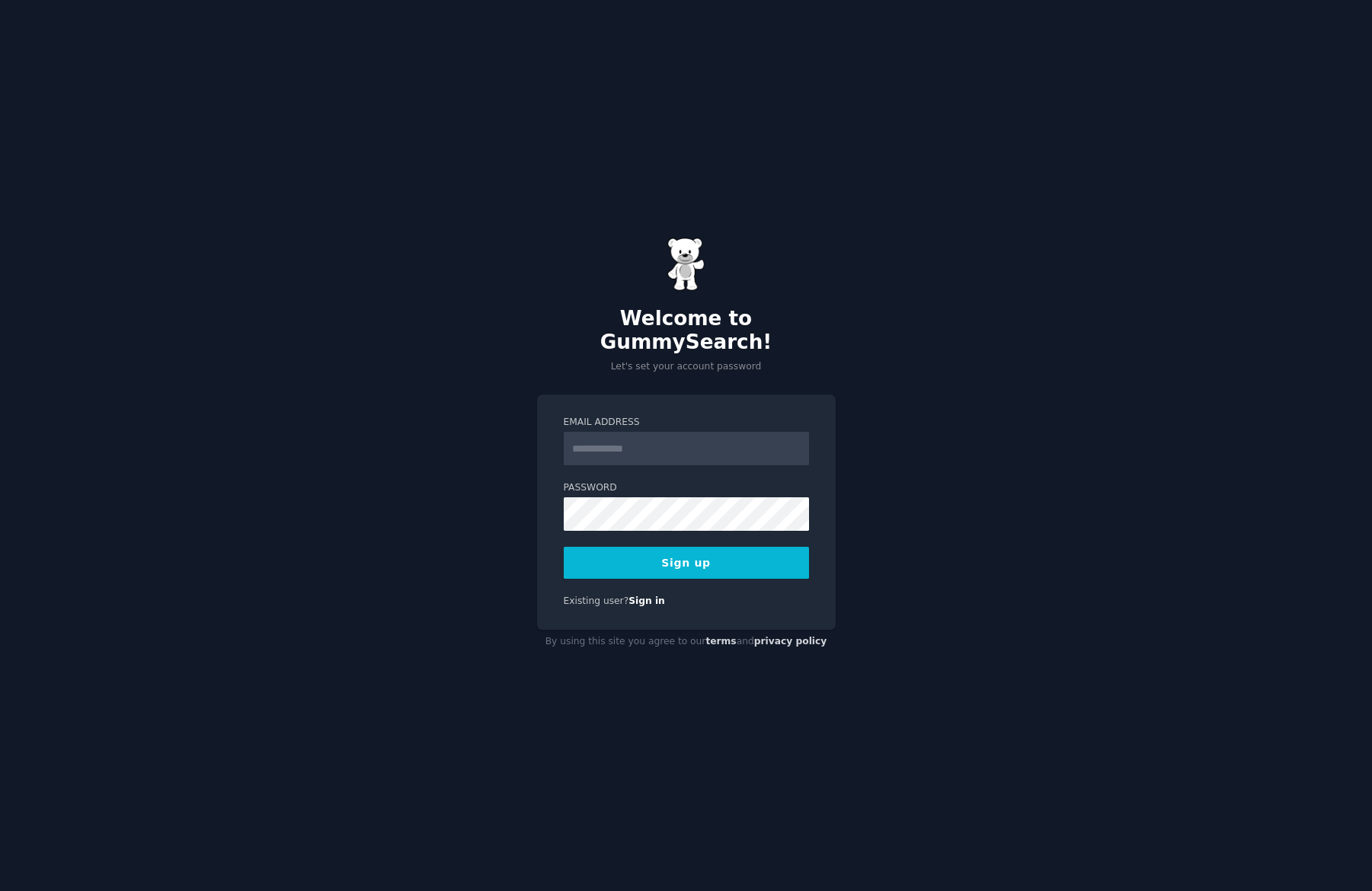
click at [602, 440] on input "Email Address" at bounding box center [686, 449] width 245 height 33
type input "**********"
click at [701, 558] on button "Sign up" at bounding box center [686, 563] width 245 height 32
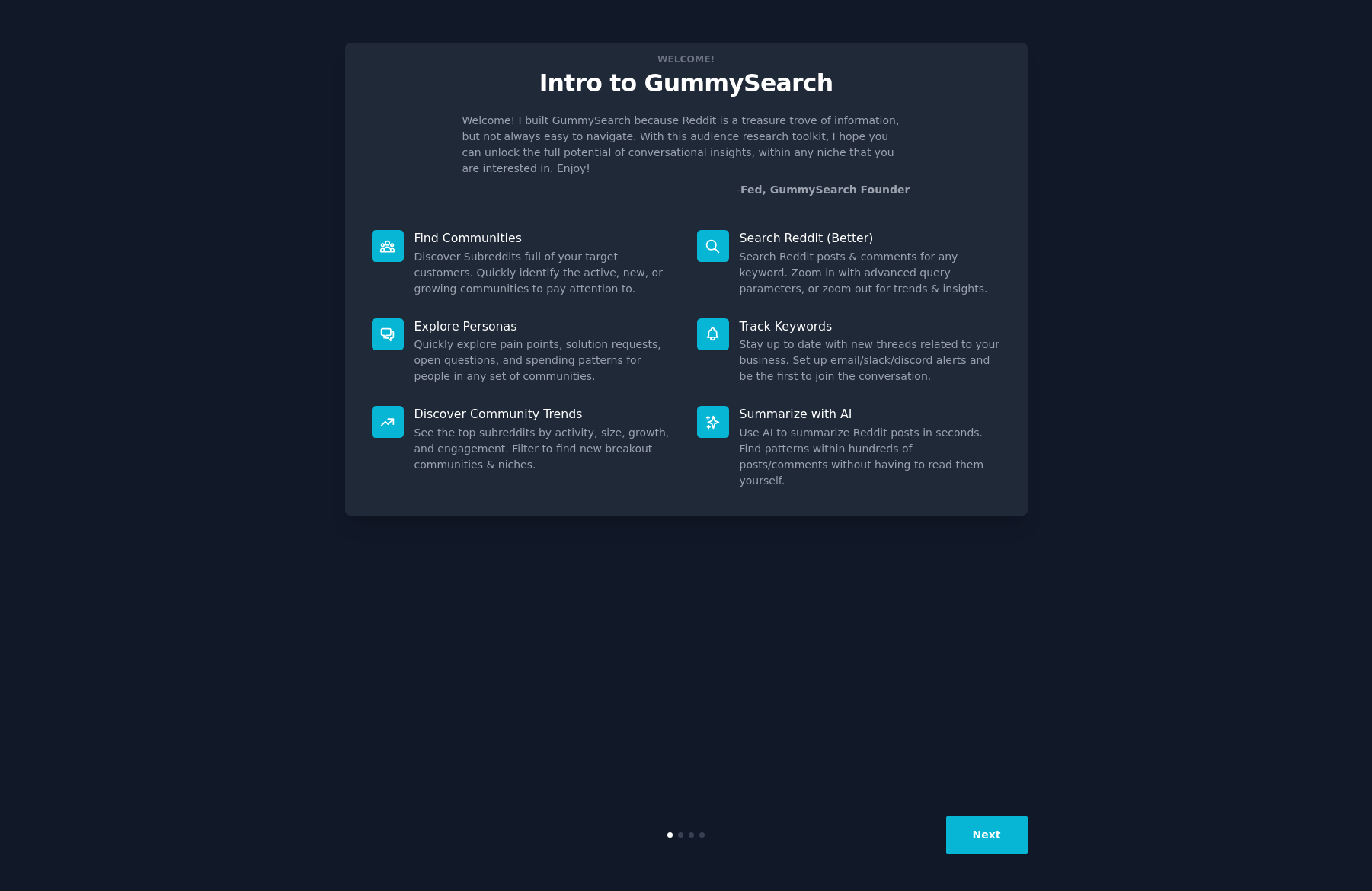
click at [968, 835] on button "Next" at bounding box center [987, 835] width 81 height 37
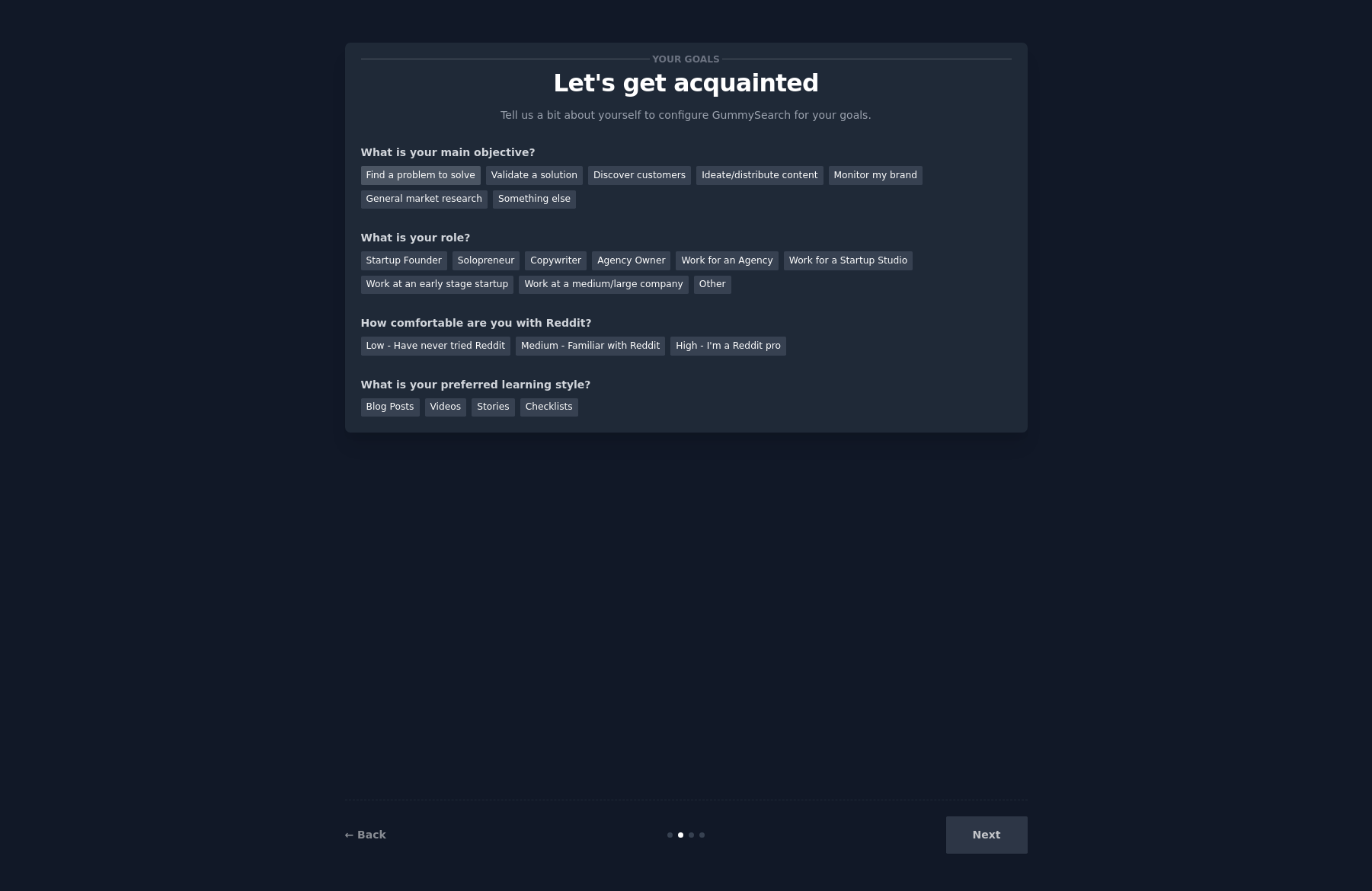
click at [400, 175] on div "Find a problem to solve" at bounding box center [421, 175] width 120 height 19
click at [532, 177] on div "Validate a solution" at bounding box center [534, 175] width 97 height 19
click at [407, 171] on div "Find a problem to solve" at bounding box center [421, 175] width 120 height 19
click at [485, 267] on div "Solopreneur" at bounding box center [486, 261] width 67 height 19
click at [679, 351] on div "High - I'm a Reddit pro" at bounding box center [728, 346] width 115 height 19
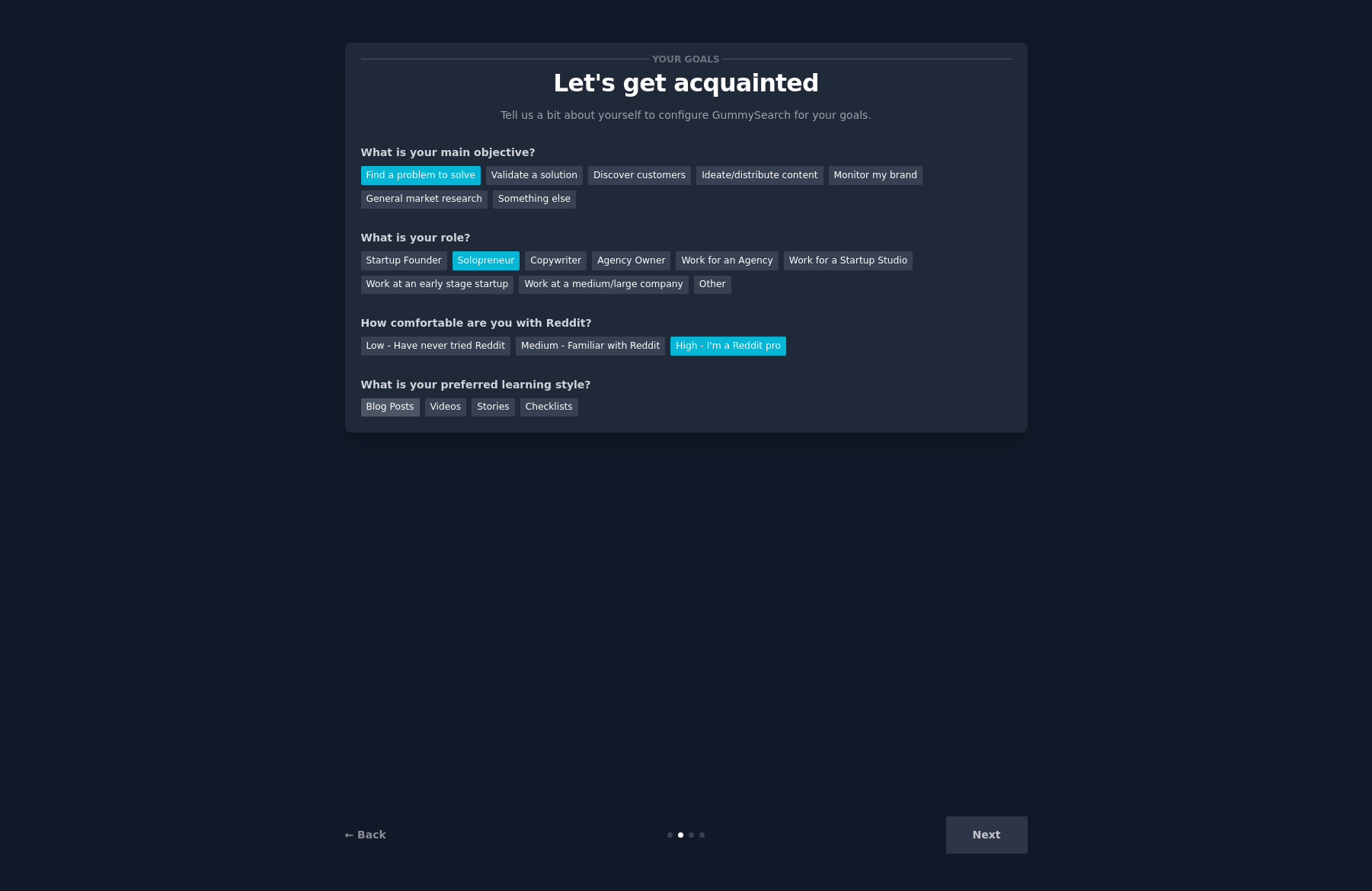
click at [391, 413] on div "Blog Posts" at bounding box center [390, 408] width 59 height 19
click at [456, 413] on div "Videos" at bounding box center [446, 408] width 42 height 19
click at [395, 412] on div "Blog Posts" at bounding box center [390, 408] width 59 height 19
click at [990, 843] on button "Next" at bounding box center [987, 835] width 81 height 37
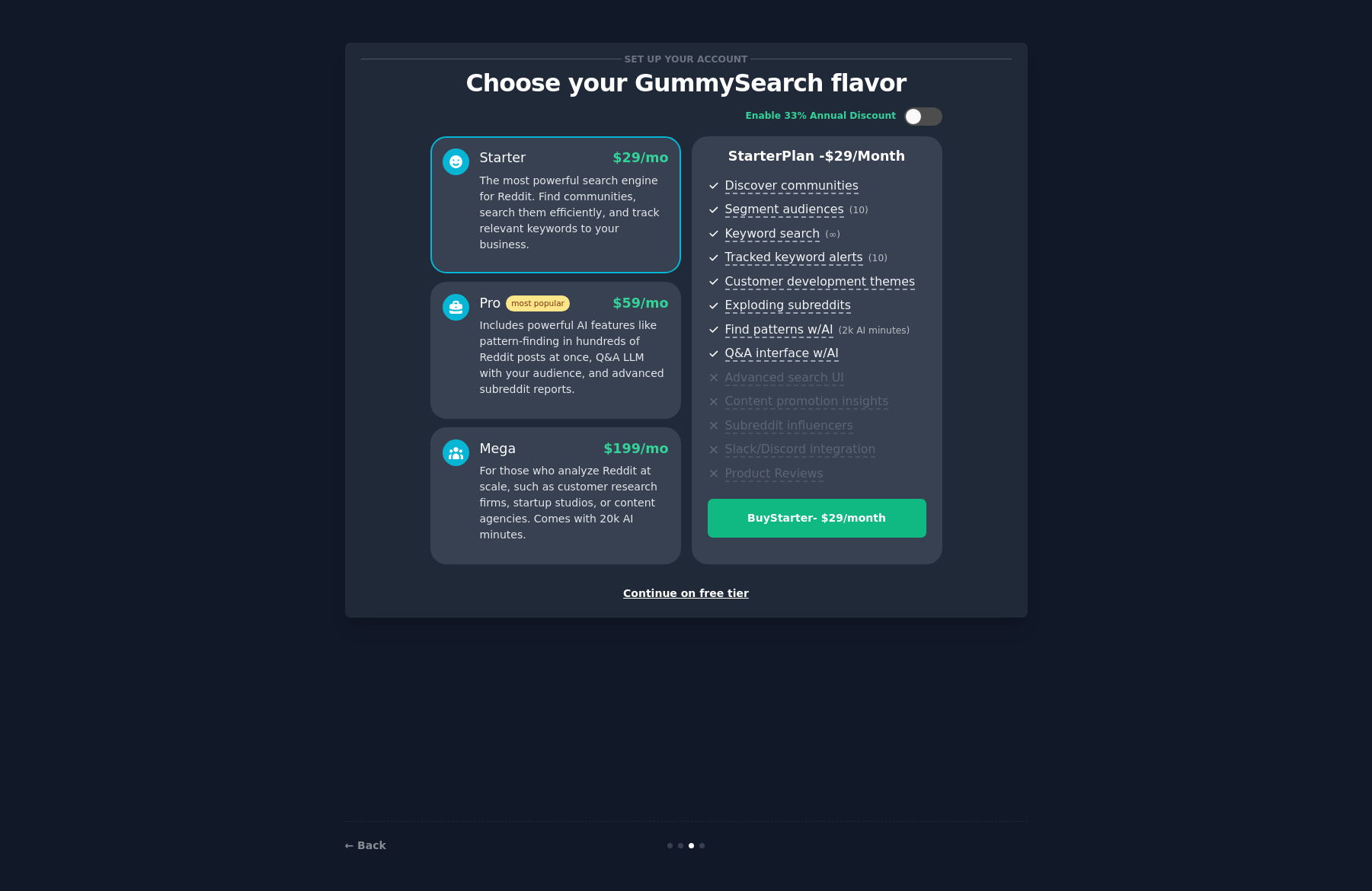
click at [693, 583] on div "Set up your account Choose your GummySearch flavor Enable 33% Annual Discount S…" at bounding box center [686, 330] width 650 height 543
click at [693, 587] on div "Continue on free tier" at bounding box center [686, 594] width 650 height 16
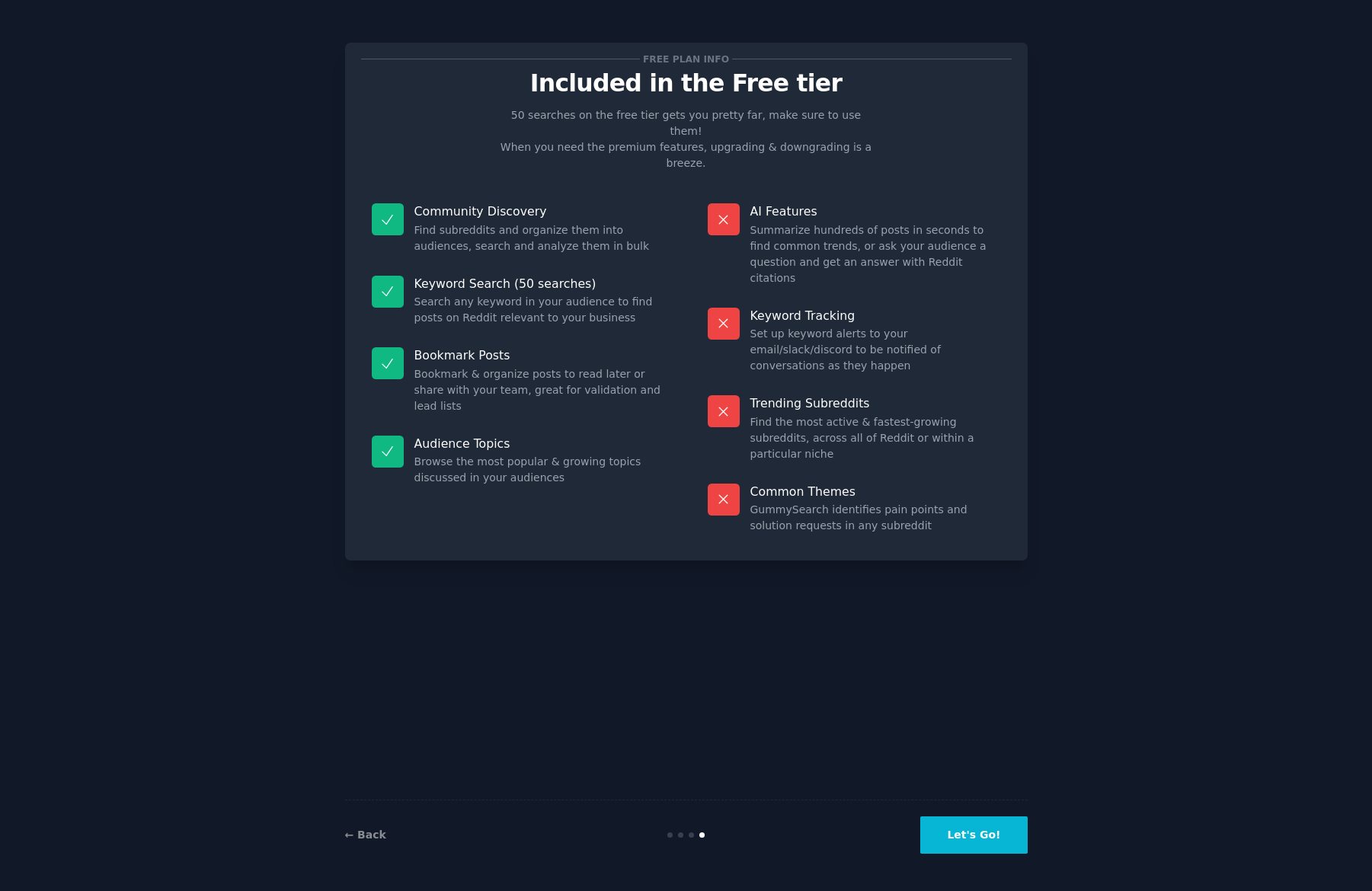
click at [944, 834] on button "Let's Go!" at bounding box center [973, 835] width 107 height 37
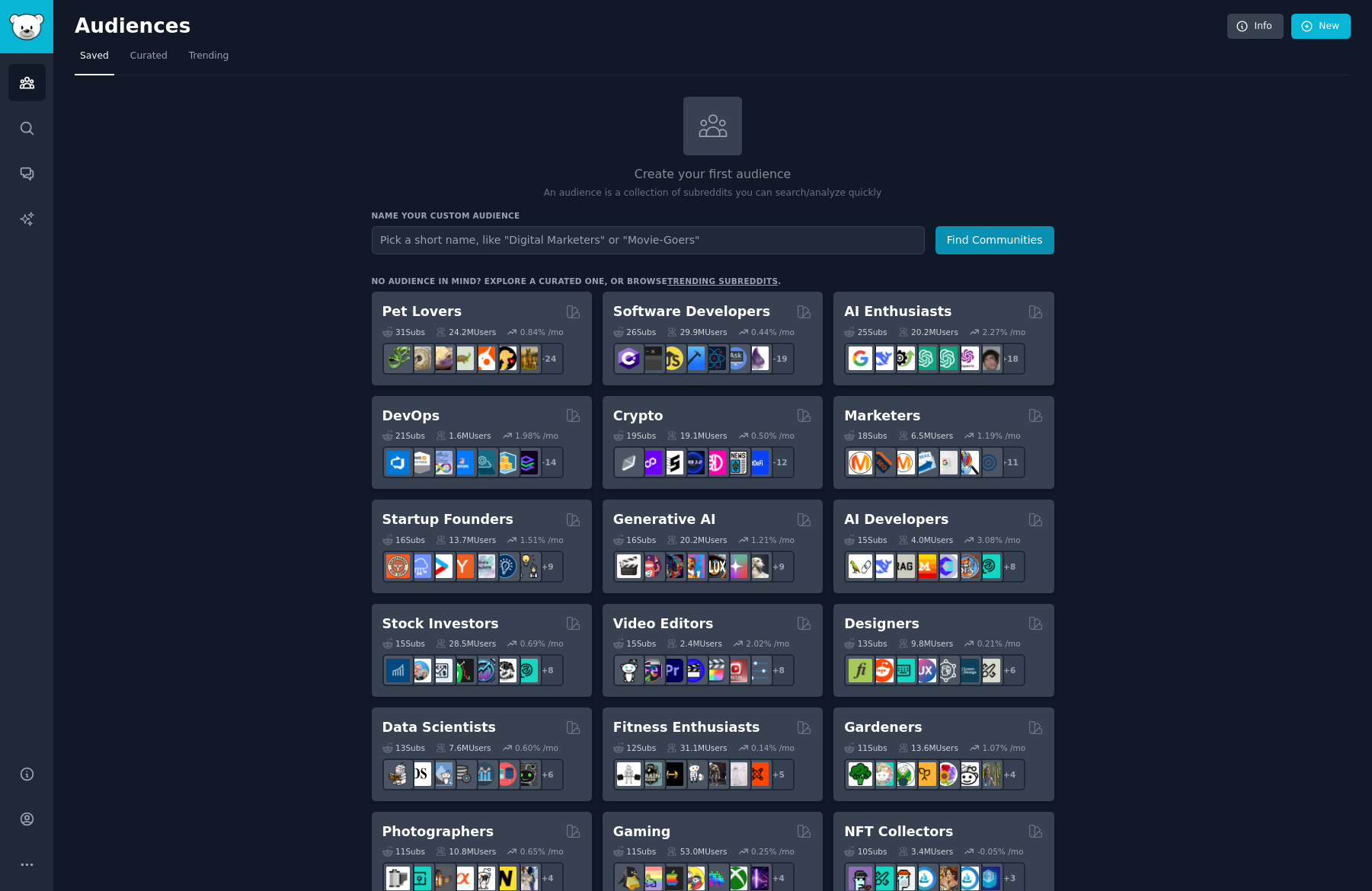
click at [590, 246] on input "text" at bounding box center [649, 241] width 553 height 28
type input "SEO"
click at [935, 226] on button "Find Communities" at bounding box center [994, 241] width 119 height 28
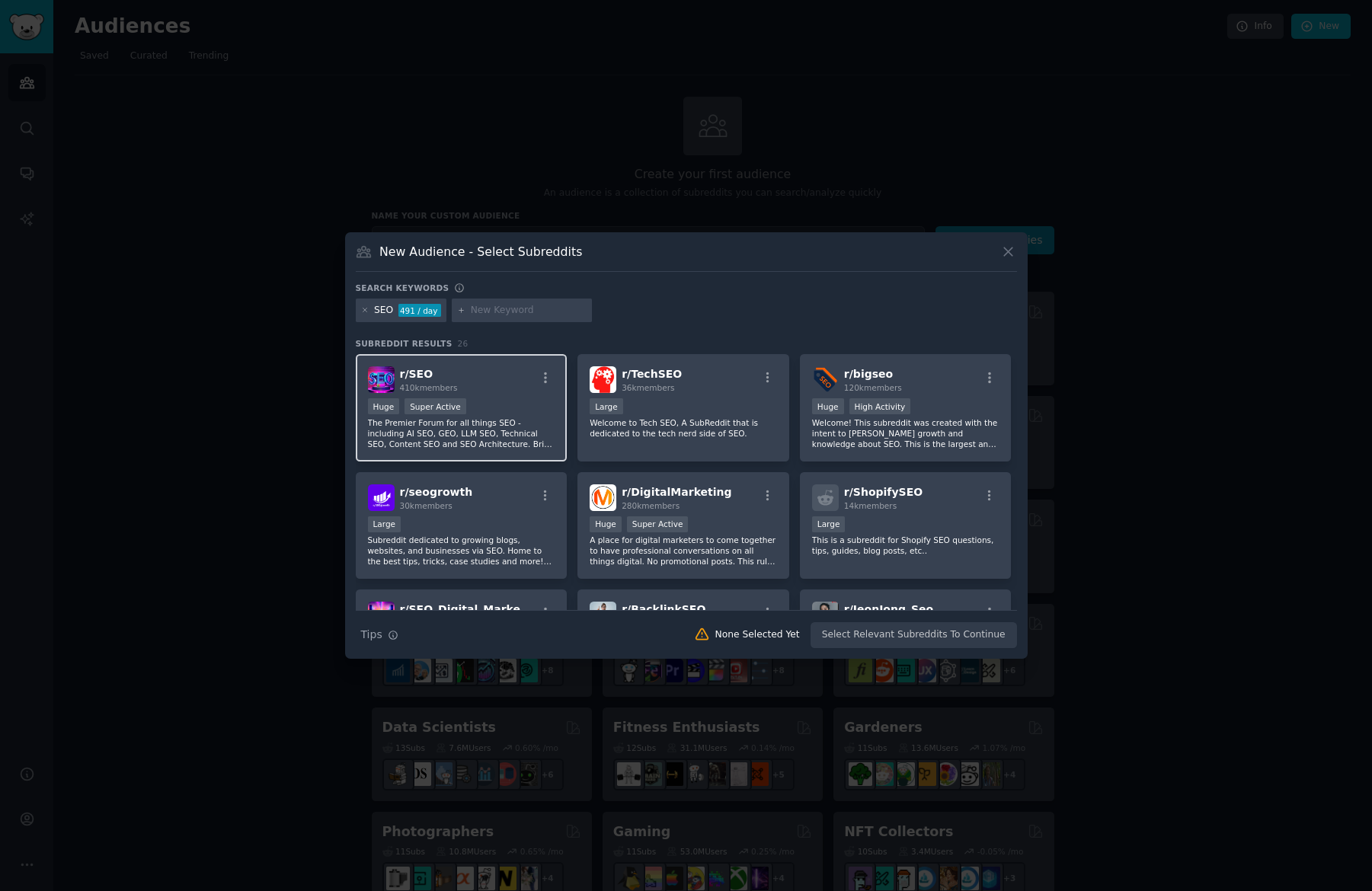
click at [382, 438] on p "The Premier Forum for all things SEO - including AI SEO, GEO, LLM SEO, Technica…" at bounding box center [462, 434] width 188 height 32
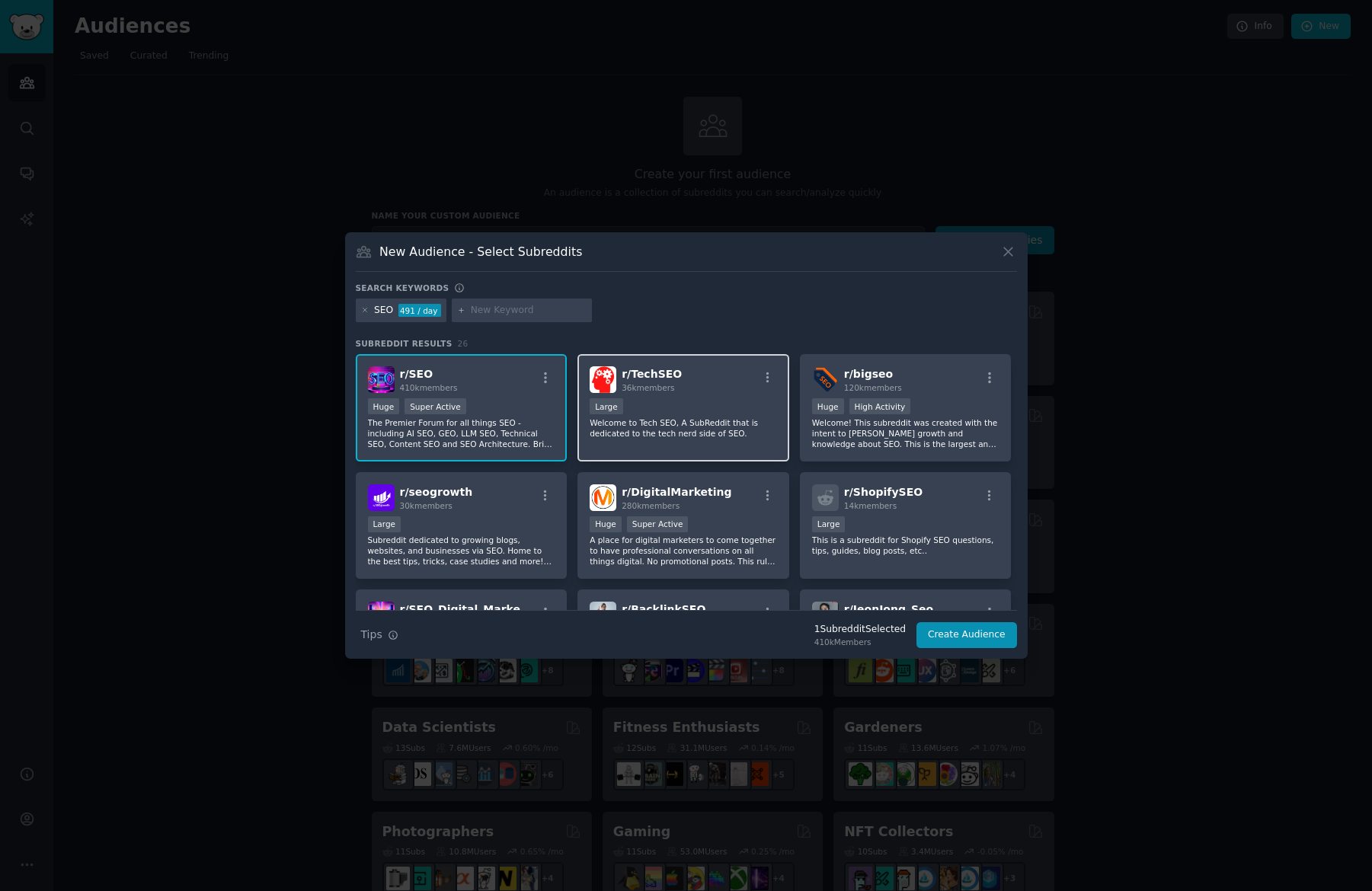
click at [659, 445] on div "r/ TechSEO 36k members Large Welcome to Tech SEO, A SubReddit that is dedicated…" at bounding box center [683, 408] width 211 height 108
click at [931, 447] on p "Welcome! This subreddit was created with the intent to [PERSON_NAME] growth and…" at bounding box center [905, 434] width 188 height 32
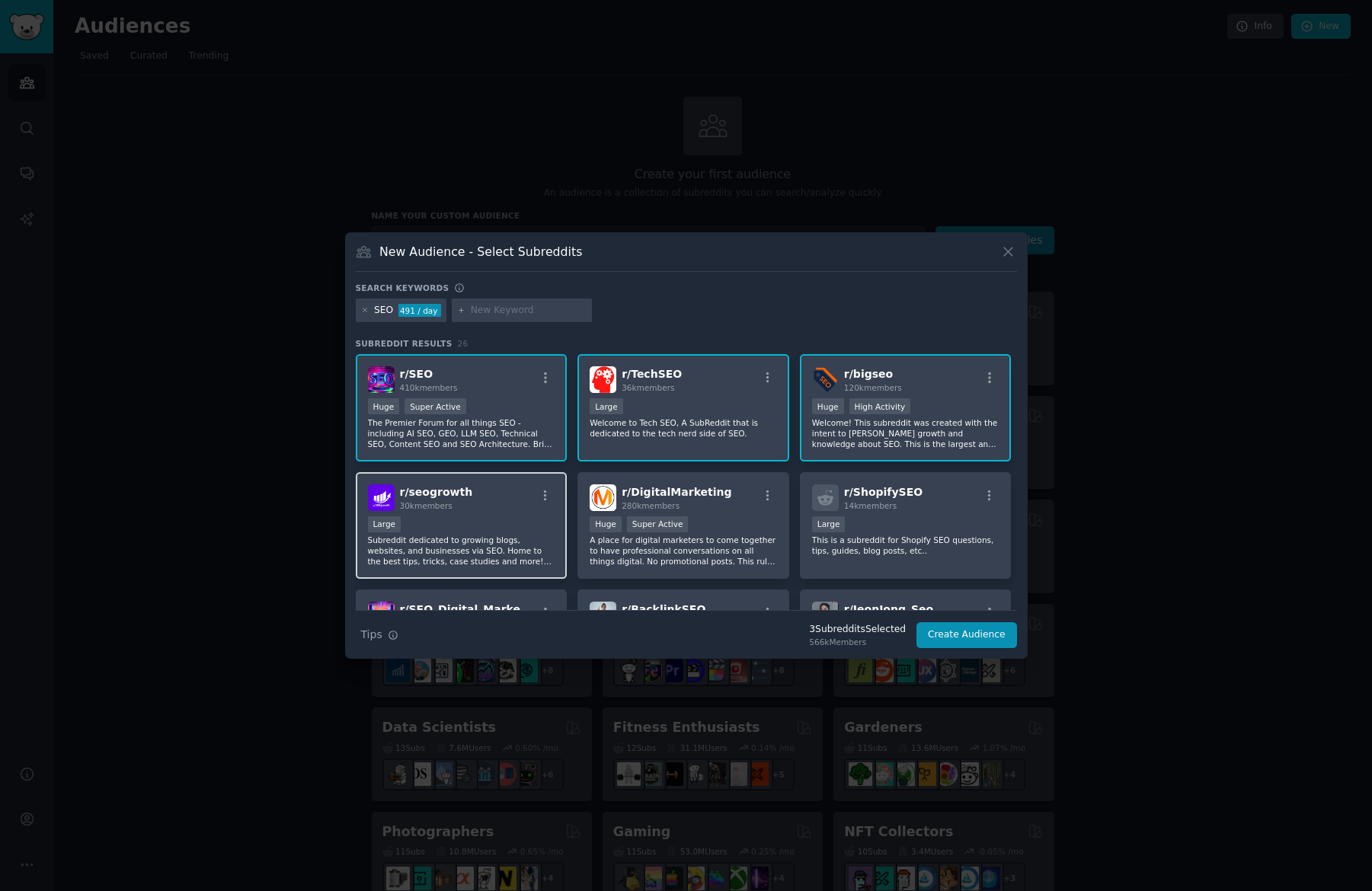
click at [366, 516] on div "r/ seogrowth 30k members 10,000 - 100,000 members Large Subreddit dedicated to …" at bounding box center [462, 526] width 211 height 108
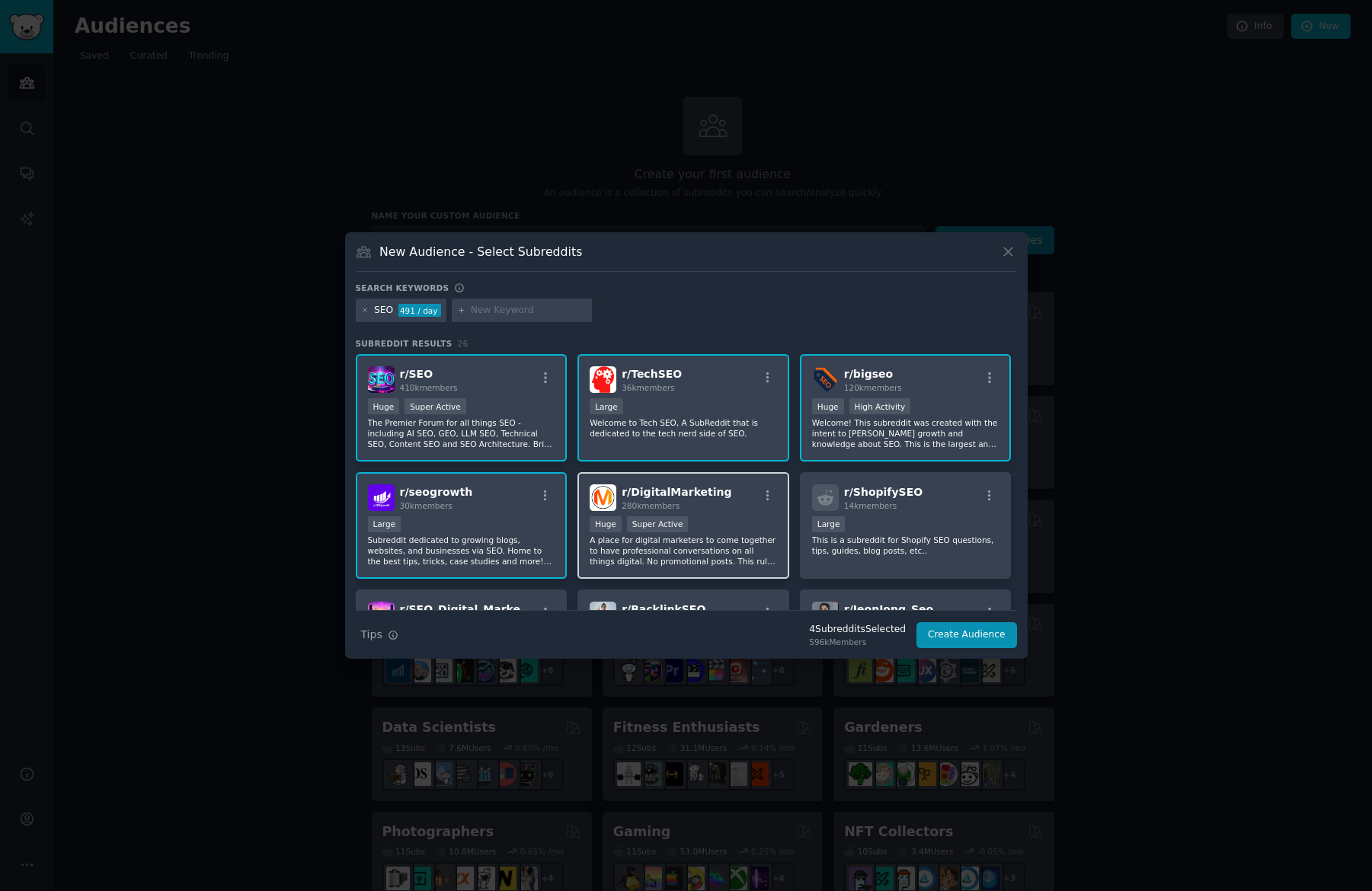
click at [669, 544] on p "A place for digital marketers to come together to have professional conversatio…" at bounding box center [683, 551] width 188 height 32
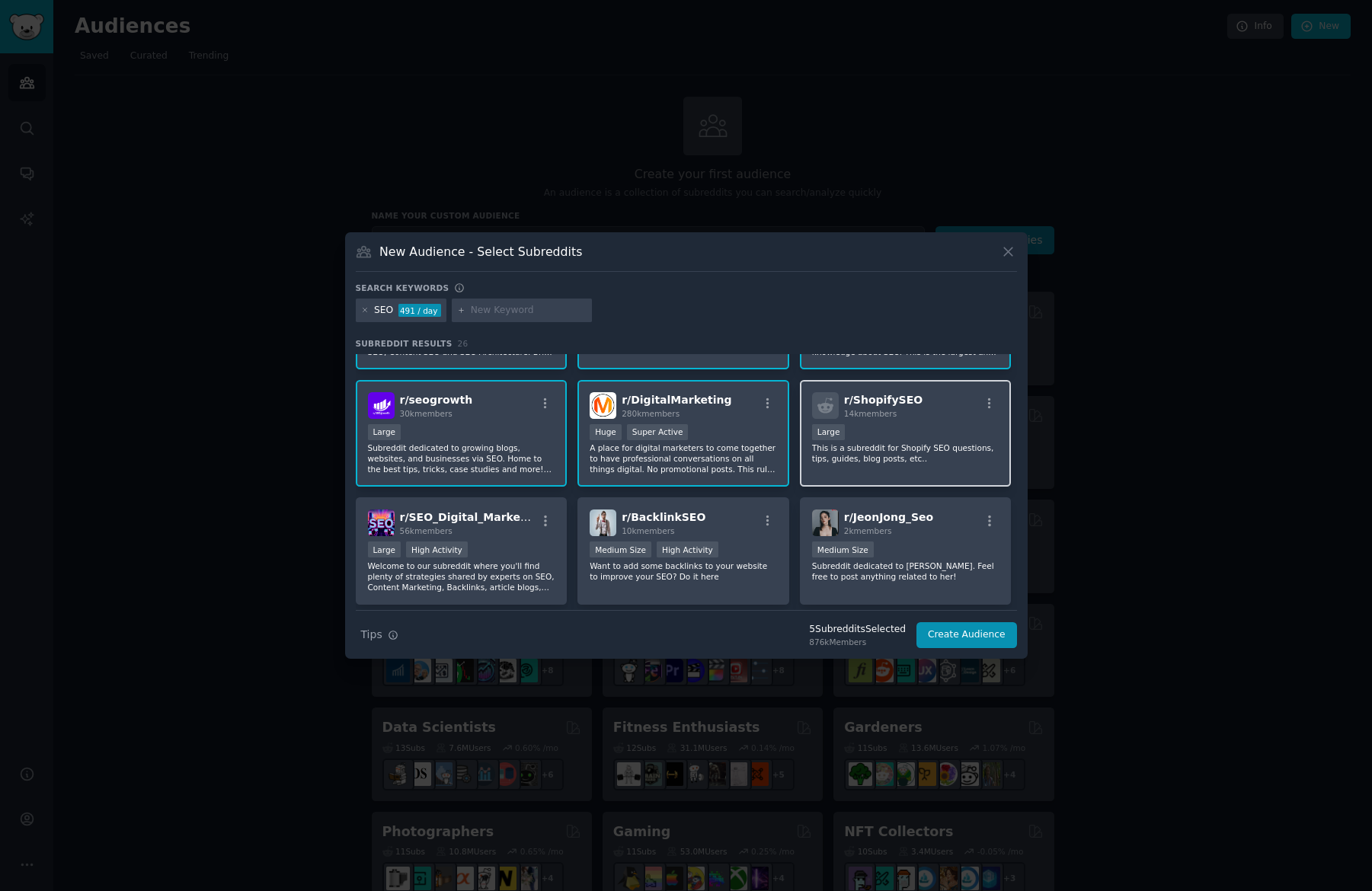
scroll to position [94, 0]
click at [942, 416] on div "r/ ShopifySEO 14k members Large This is a subreddit for Shopify SEO questions, …" at bounding box center [906, 432] width 211 height 108
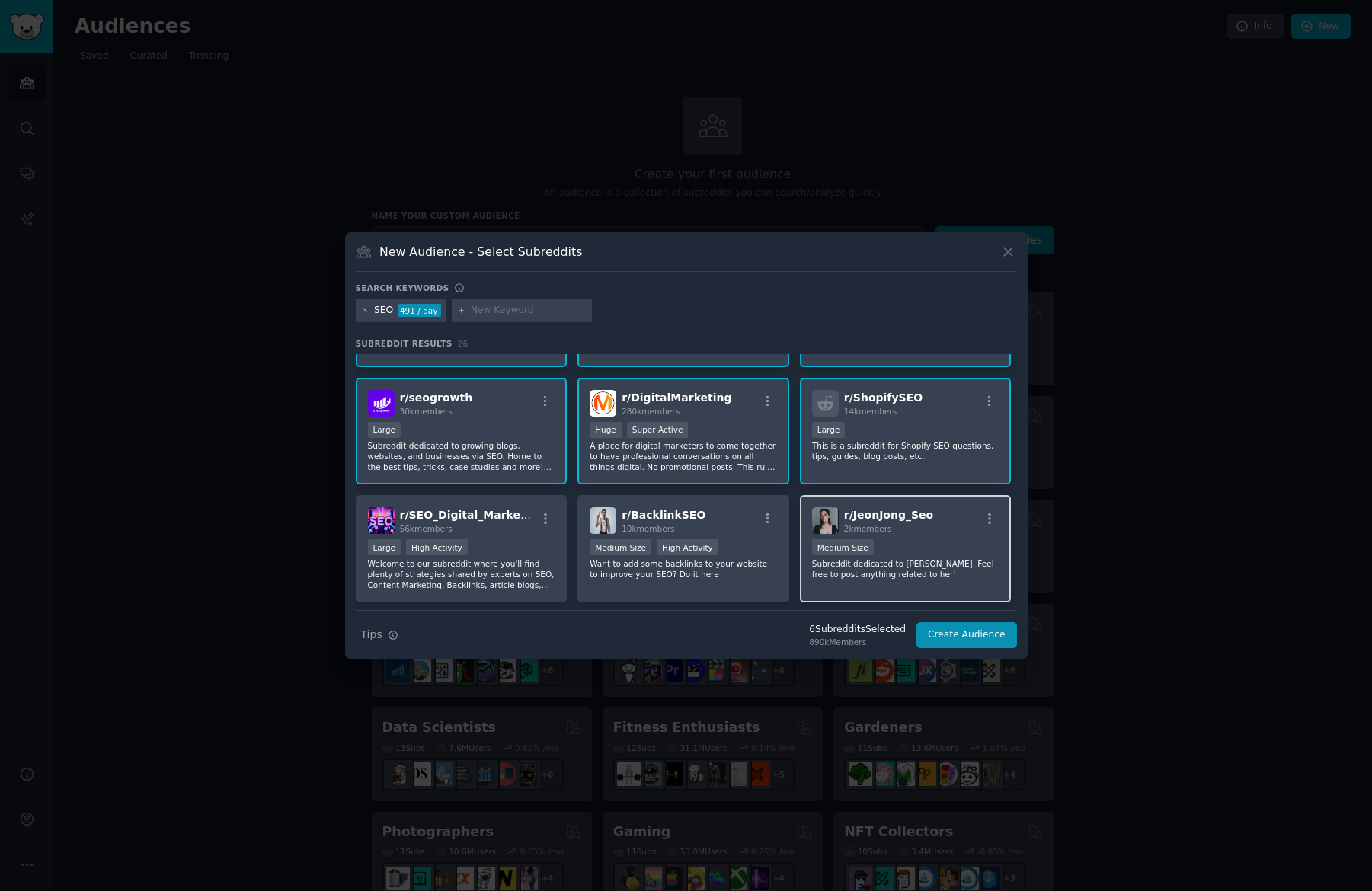
click at [879, 531] on span "2k members" at bounding box center [868, 529] width 48 height 9
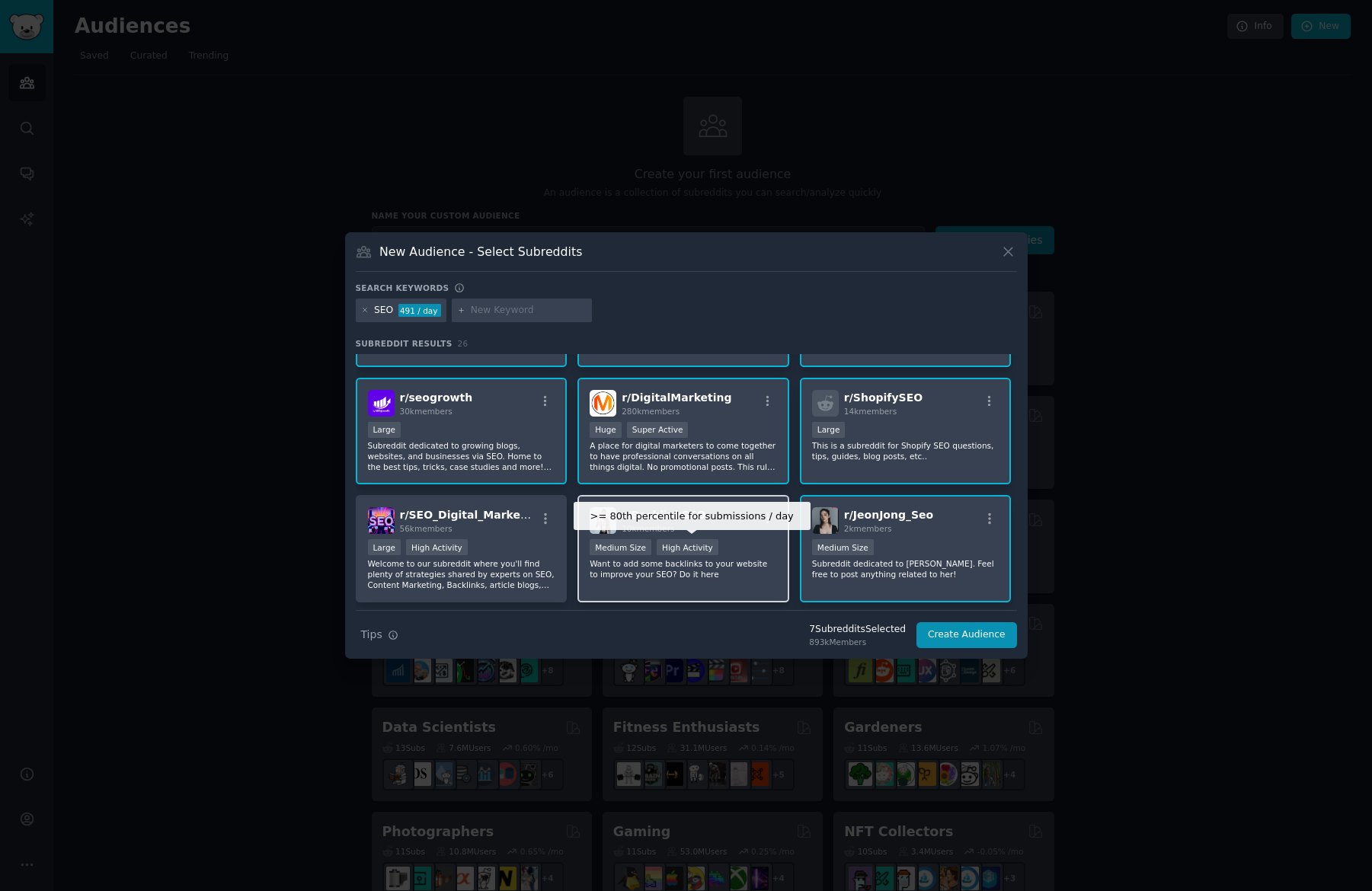
click at [698, 549] on div "High Activity" at bounding box center [687, 547] width 62 height 16
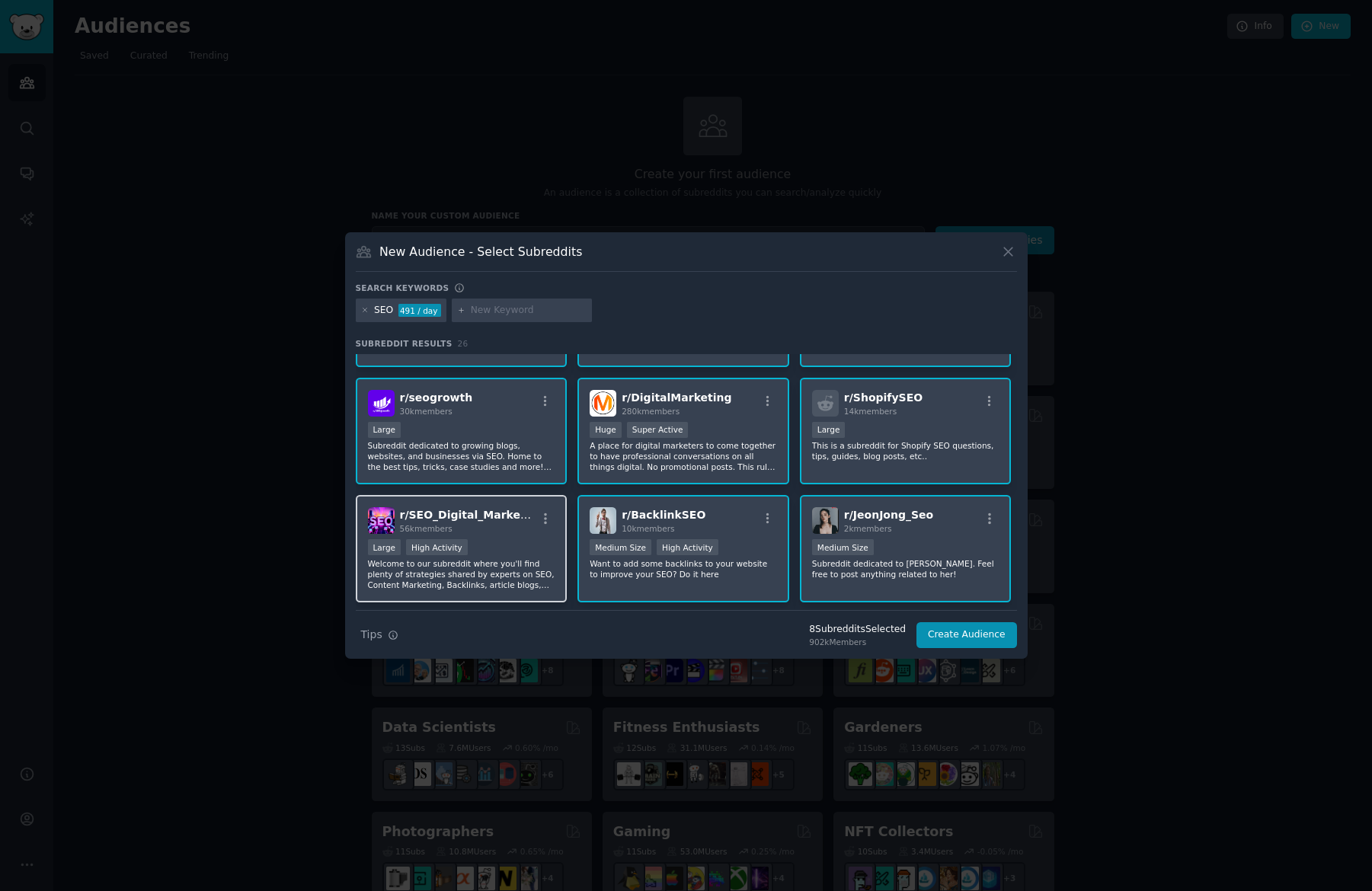
click at [441, 567] on p "Welcome to our subreddit where you'll find plenty of strategies shared by exper…" at bounding box center [462, 575] width 188 height 32
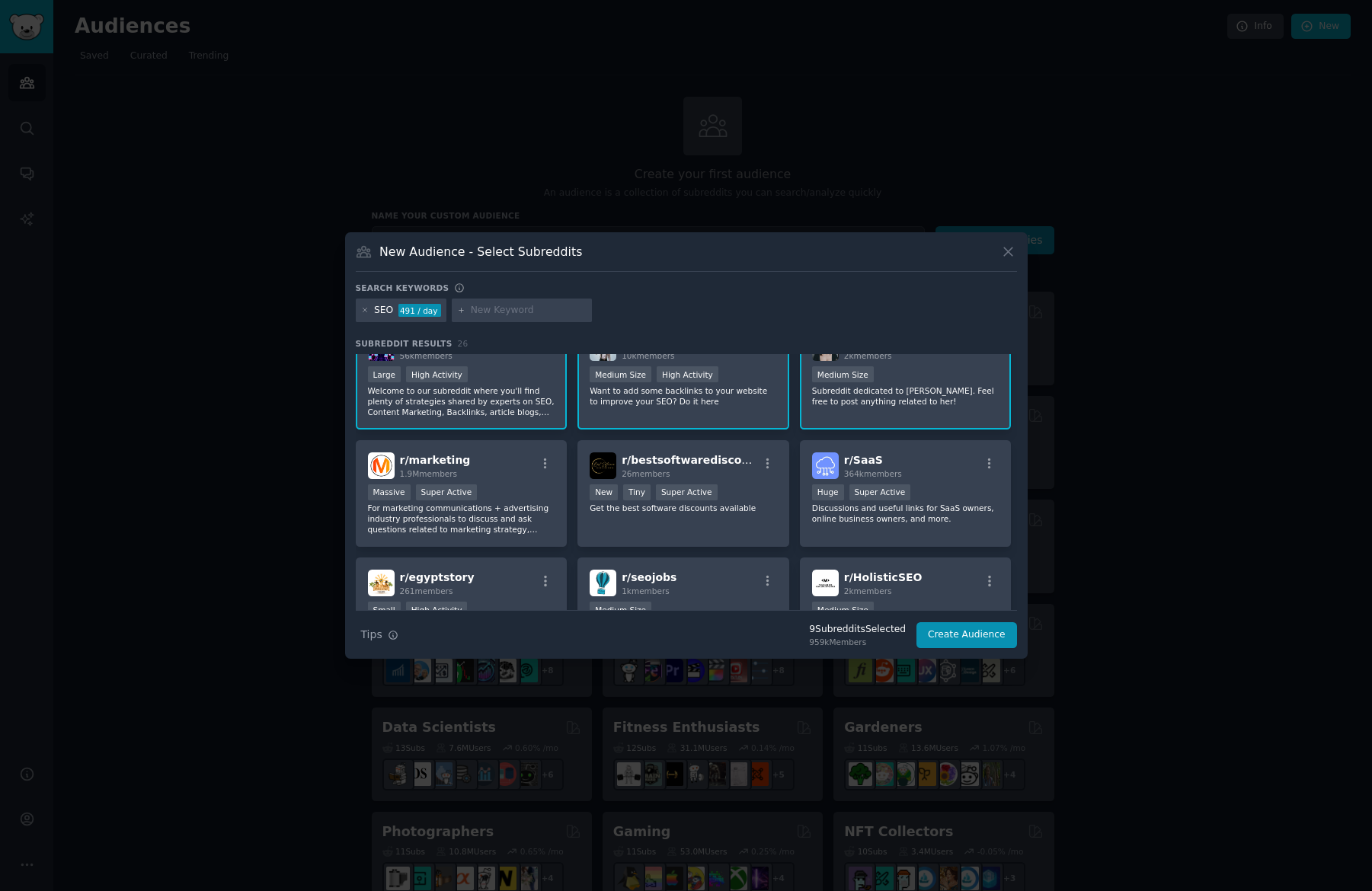
scroll to position [271, 0]
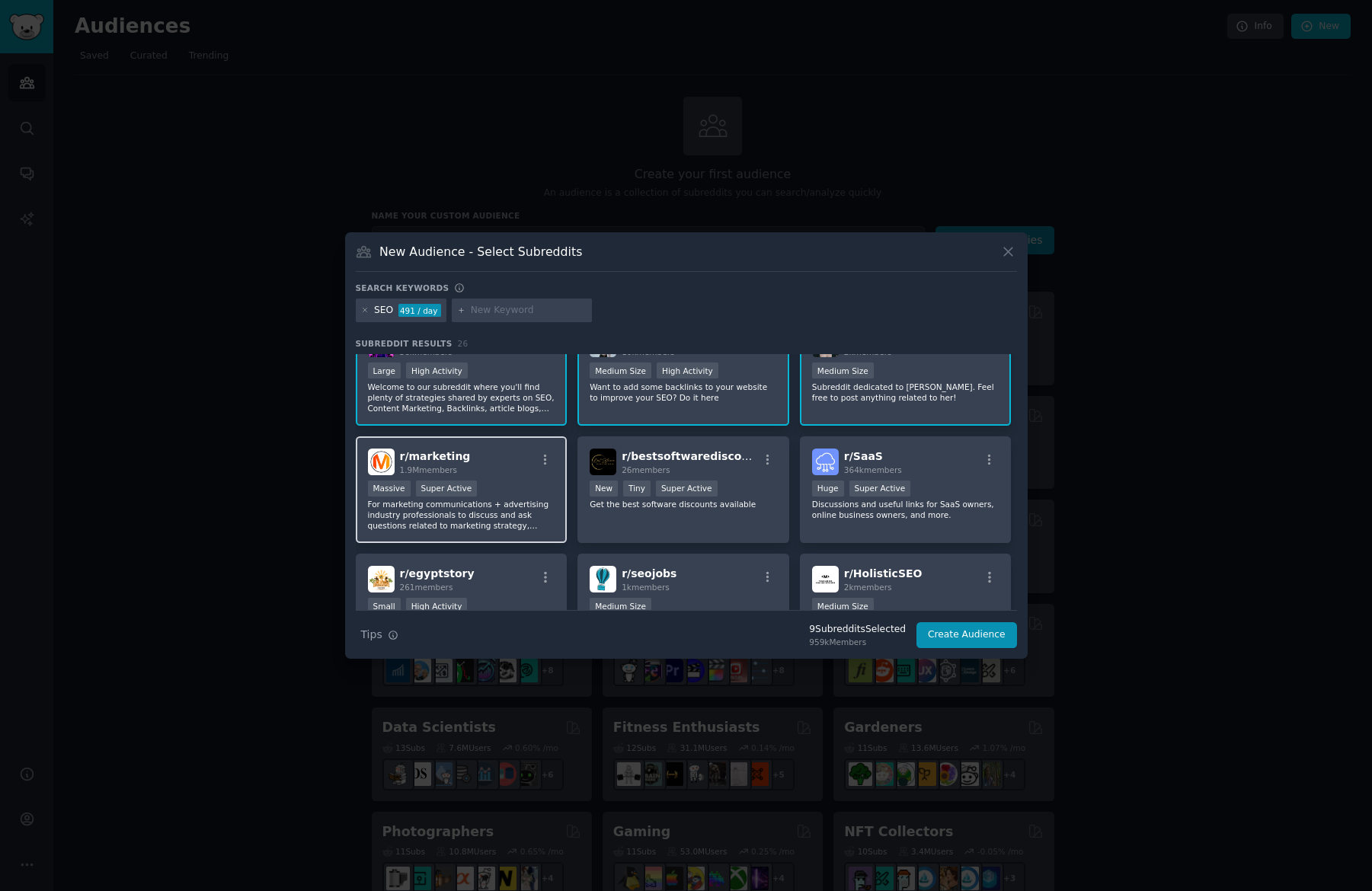
click at [467, 515] on p "For marketing communications + advertising industry professionals to discuss an…" at bounding box center [462, 515] width 188 height 32
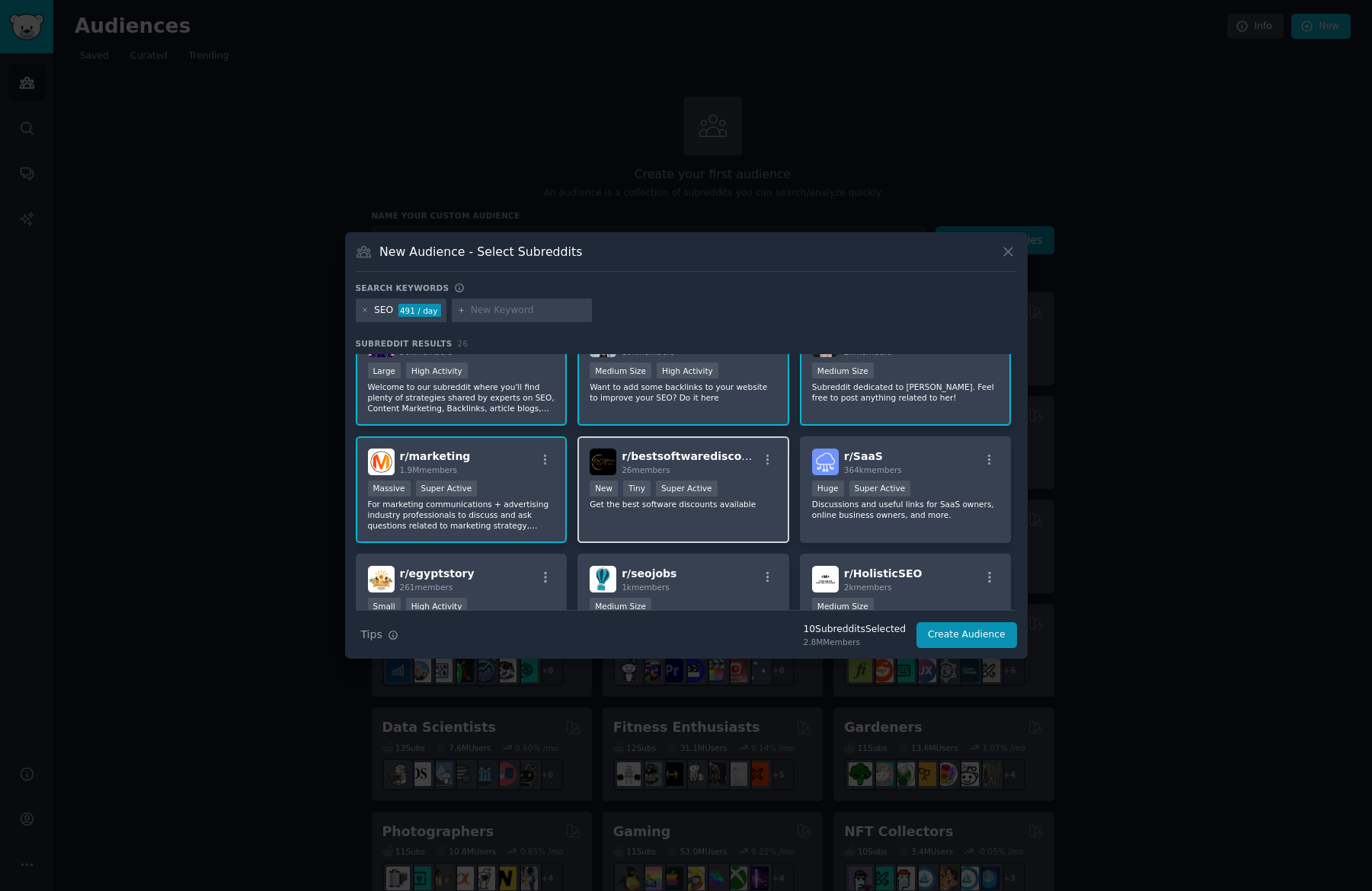
click at [716, 515] on div "r/ bestsoftwarediscounts 26 members New Tiny Super Active Get the best software…" at bounding box center [683, 490] width 211 height 108
click at [723, 516] on div "r/ bestsoftwarediscounts 26 members New Tiny Super Active Get the best software…" at bounding box center [683, 490] width 211 height 108
click at [869, 521] on div "r/ SaaS 364k members Huge Super Active Discussions and useful links for SaaS ow…" at bounding box center [906, 490] width 211 height 108
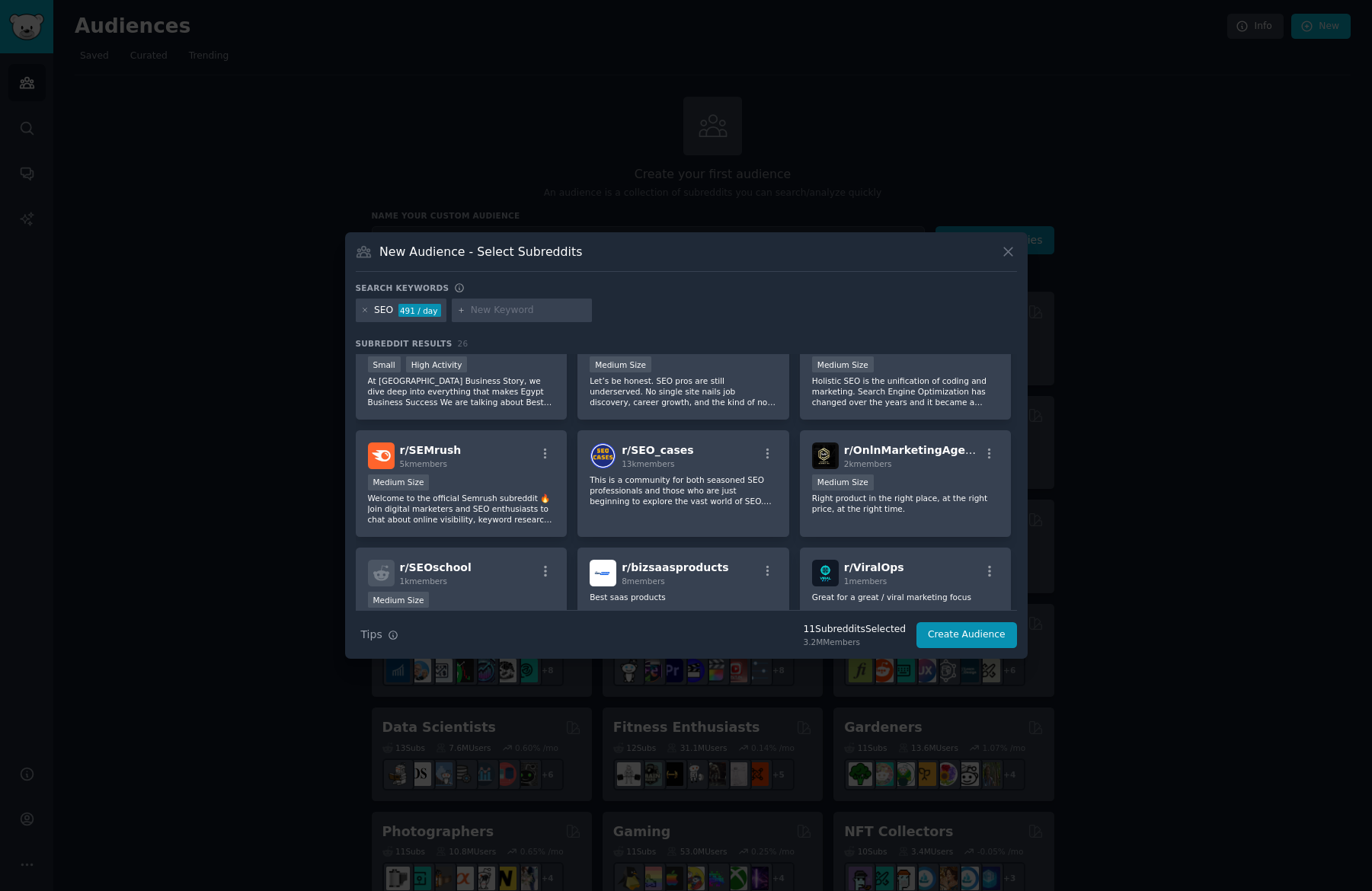
scroll to position [516, 0]
click at [469, 506] on p "Welcome to the official Semrush subreddit 🔥 Join digital marketers and SEO enth…" at bounding box center [462, 506] width 188 height 32
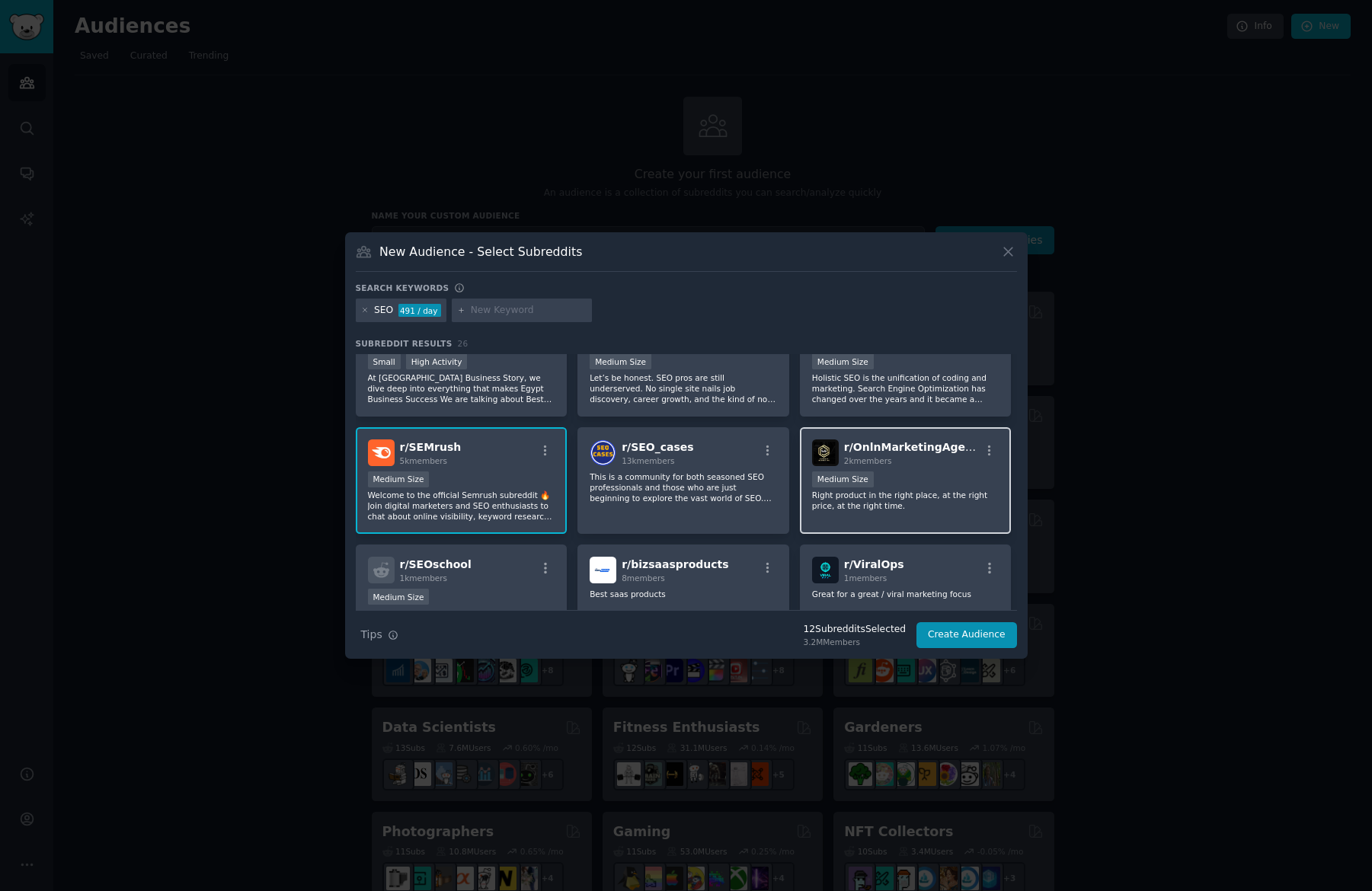
click at [800, 505] on div "r/ OnlnMarketingAgency 2k members Medium Size Right product in the right place,…" at bounding box center [906, 481] width 211 height 108
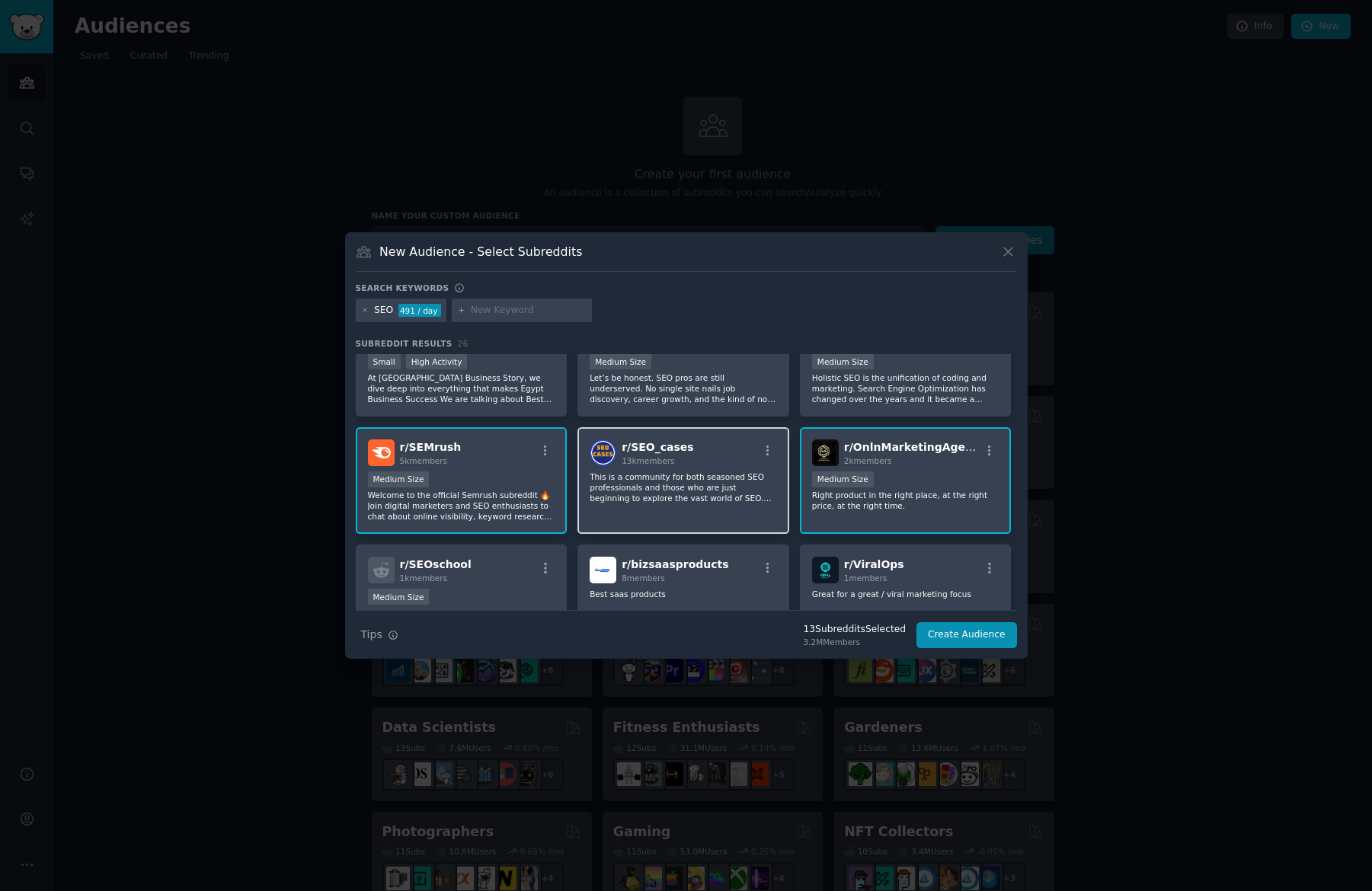
click at [649, 506] on div "r/ SEO_cases 13k members This is a community for both seasoned SEO professional…" at bounding box center [683, 481] width 211 height 108
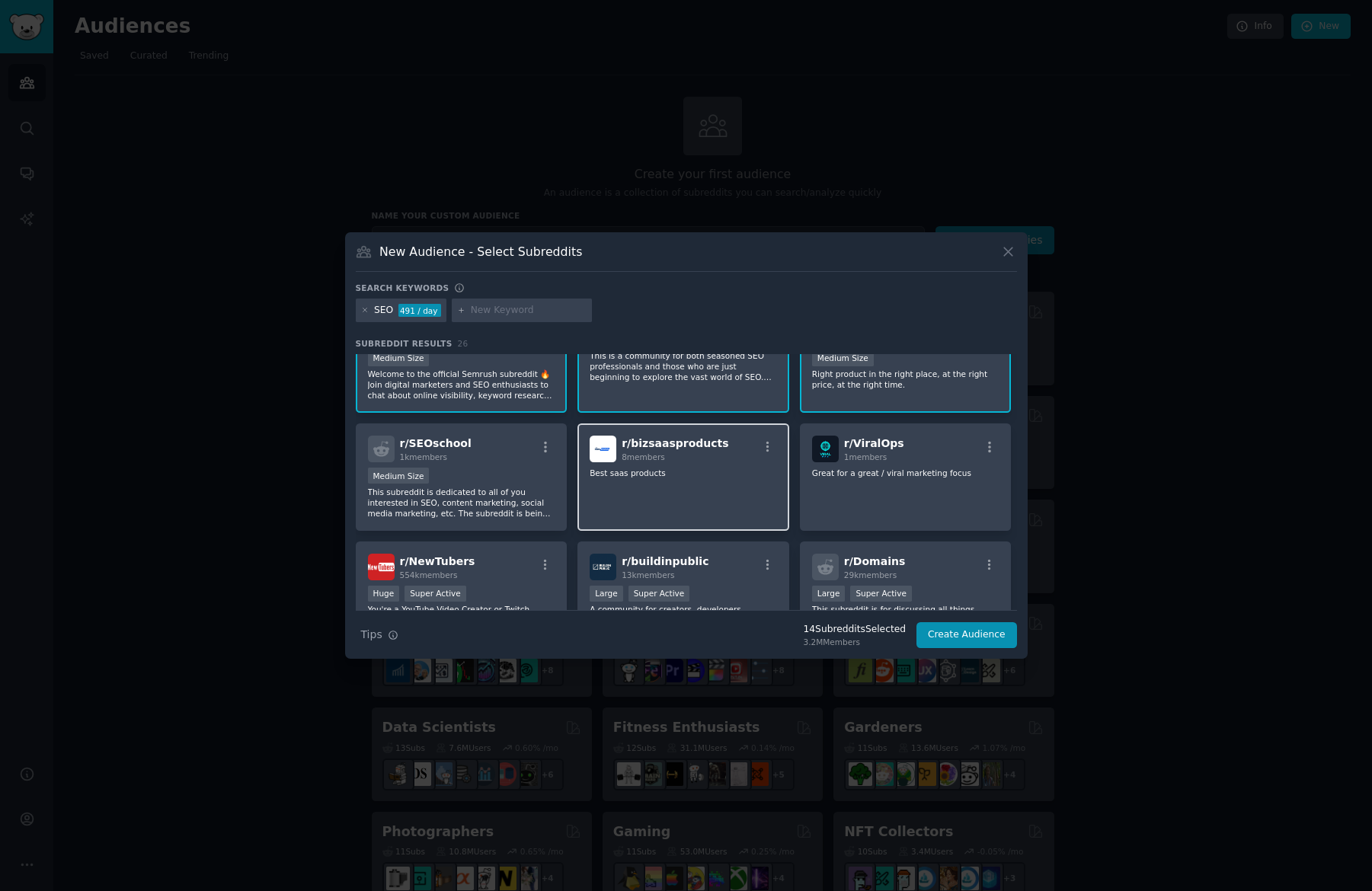
scroll to position [773, 0]
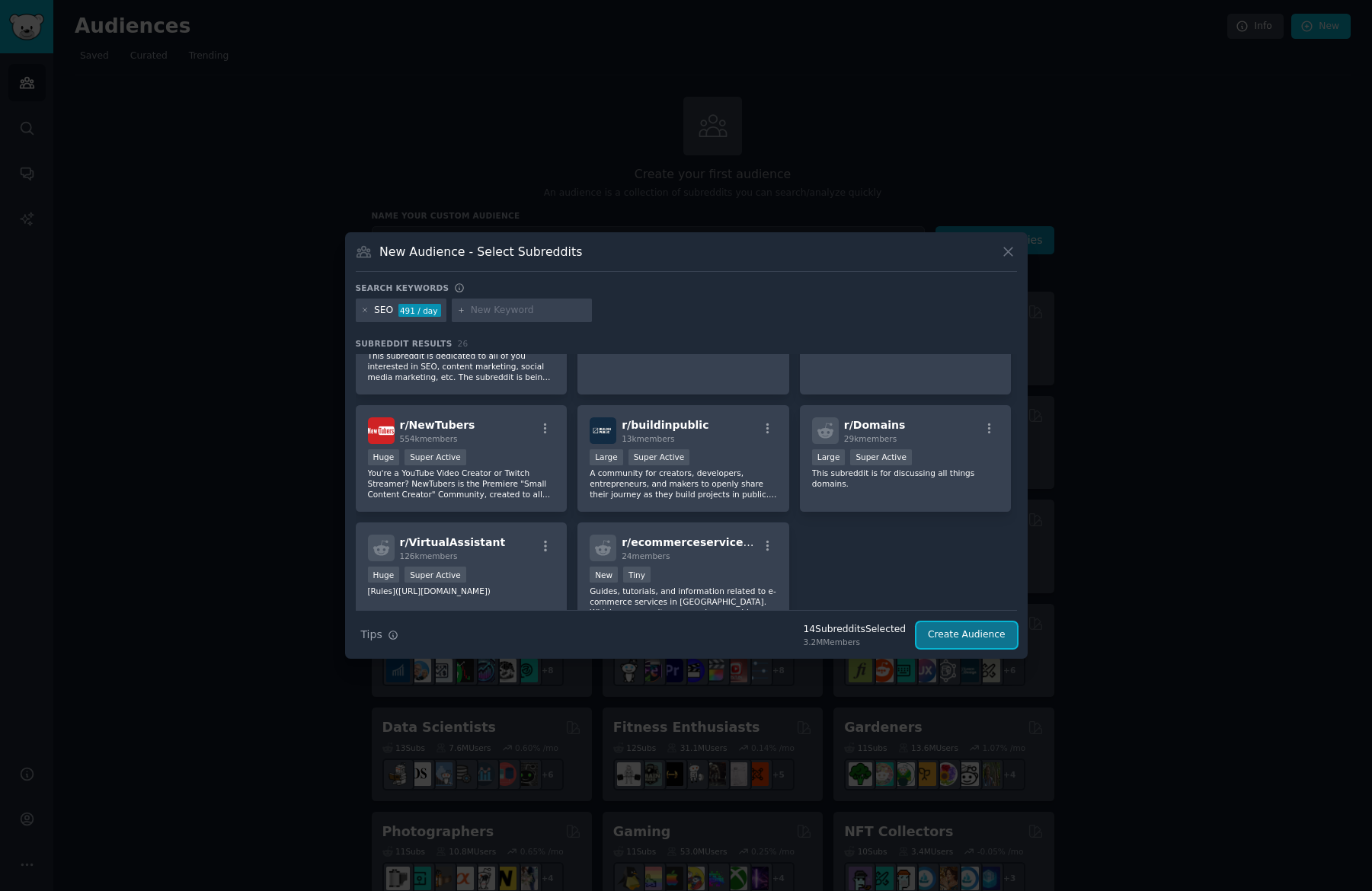
click at [941, 634] on button "Create Audience" at bounding box center [967, 635] width 100 height 26
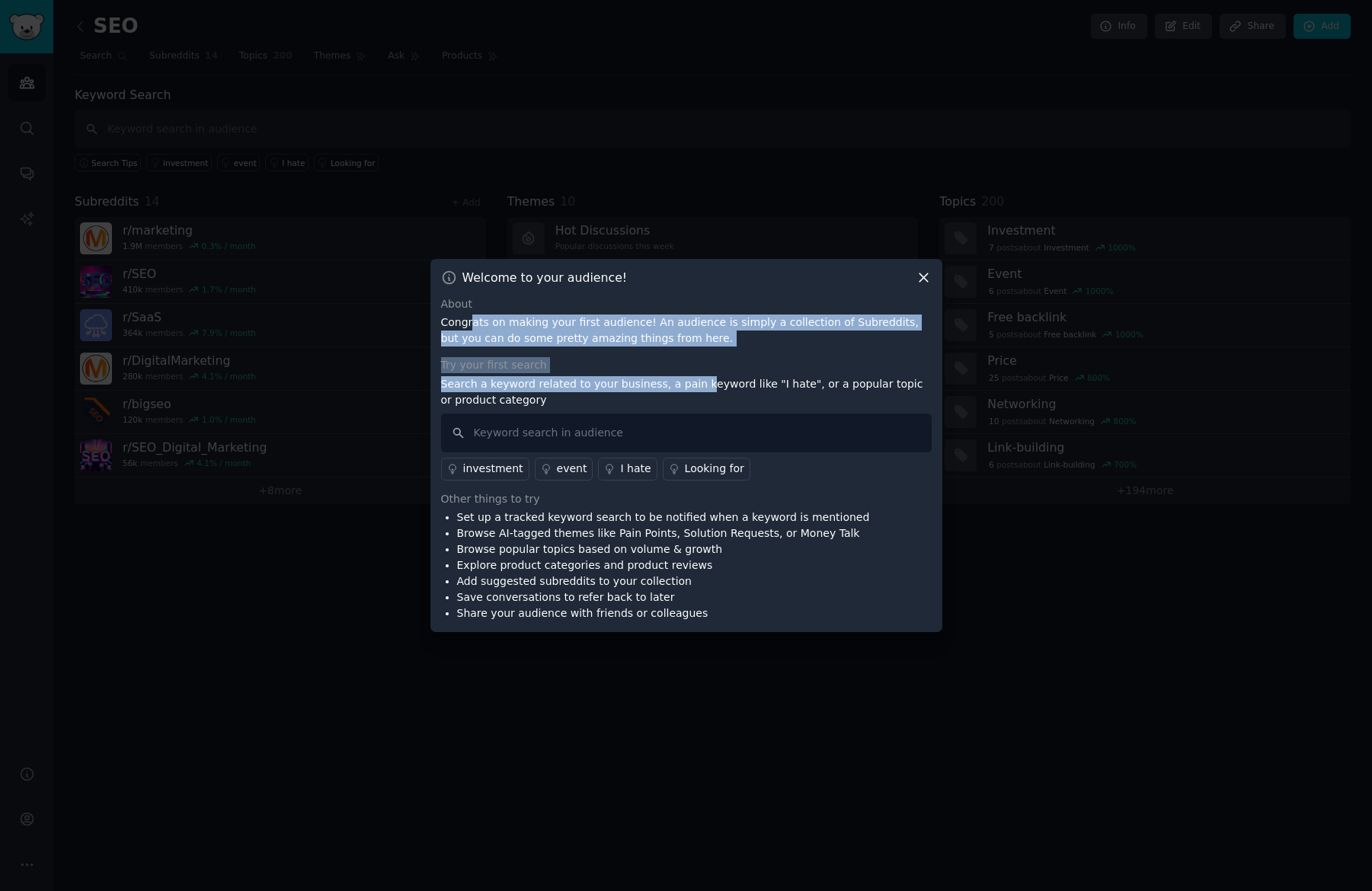
drag, startPoint x: 472, startPoint y: 328, endPoint x: 693, endPoint y: 390, distance: 229.5
click at [693, 390] on div "About Congrats on making your first audience! An audience is simply a collectio…" at bounding box center [686, 459] width 491 height 326
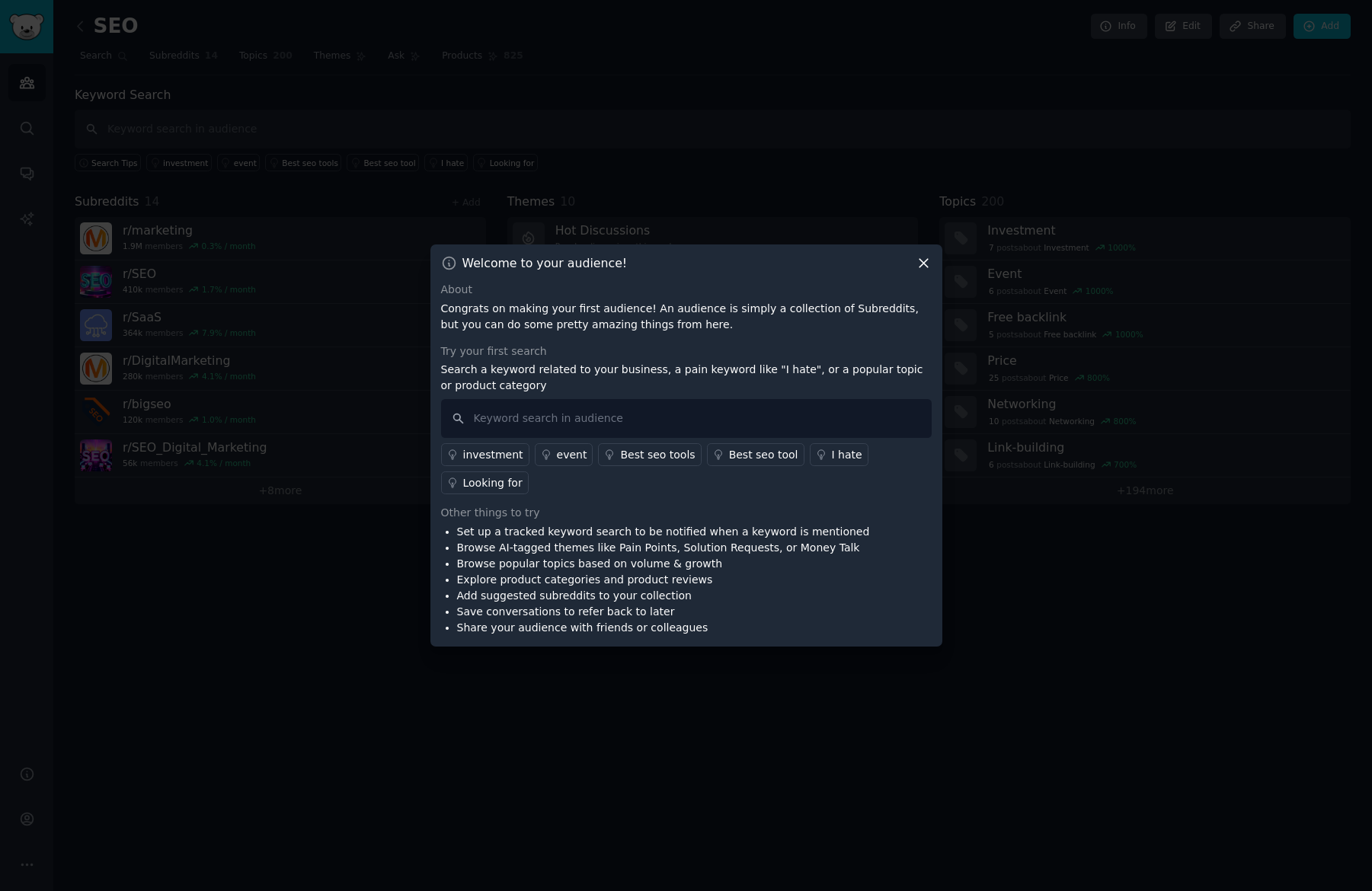
drag, startPoint x: 729, startPoint y: 396, endPoint x: 764, endPoint y: 397, distance: 35.0
click at [760, 397] on div "Try your first search Search a keyword related to your business, a pain keyword…" at bounding box center [686, 420] width 491 height 152
click at [750, 419] on input "text" at bounding box center [686, 419] width 491 height 39
type input "AI SEO"
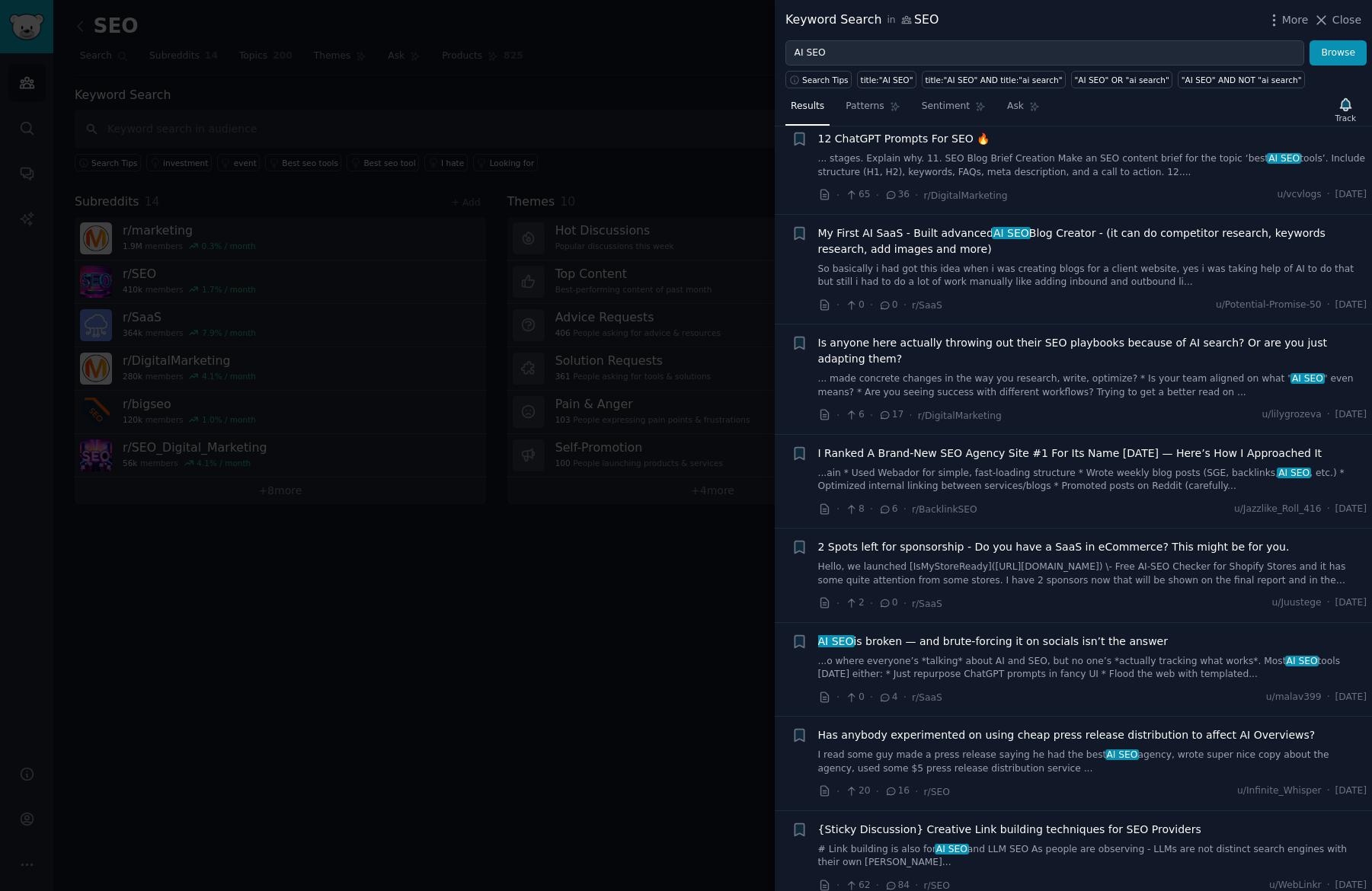
scroll to position [126, 0]
click at [1003, 267] on link "So basically i had got this idea when i was creating blogs for a client website…" at bounding box center [1092, 274] width 549 height 26
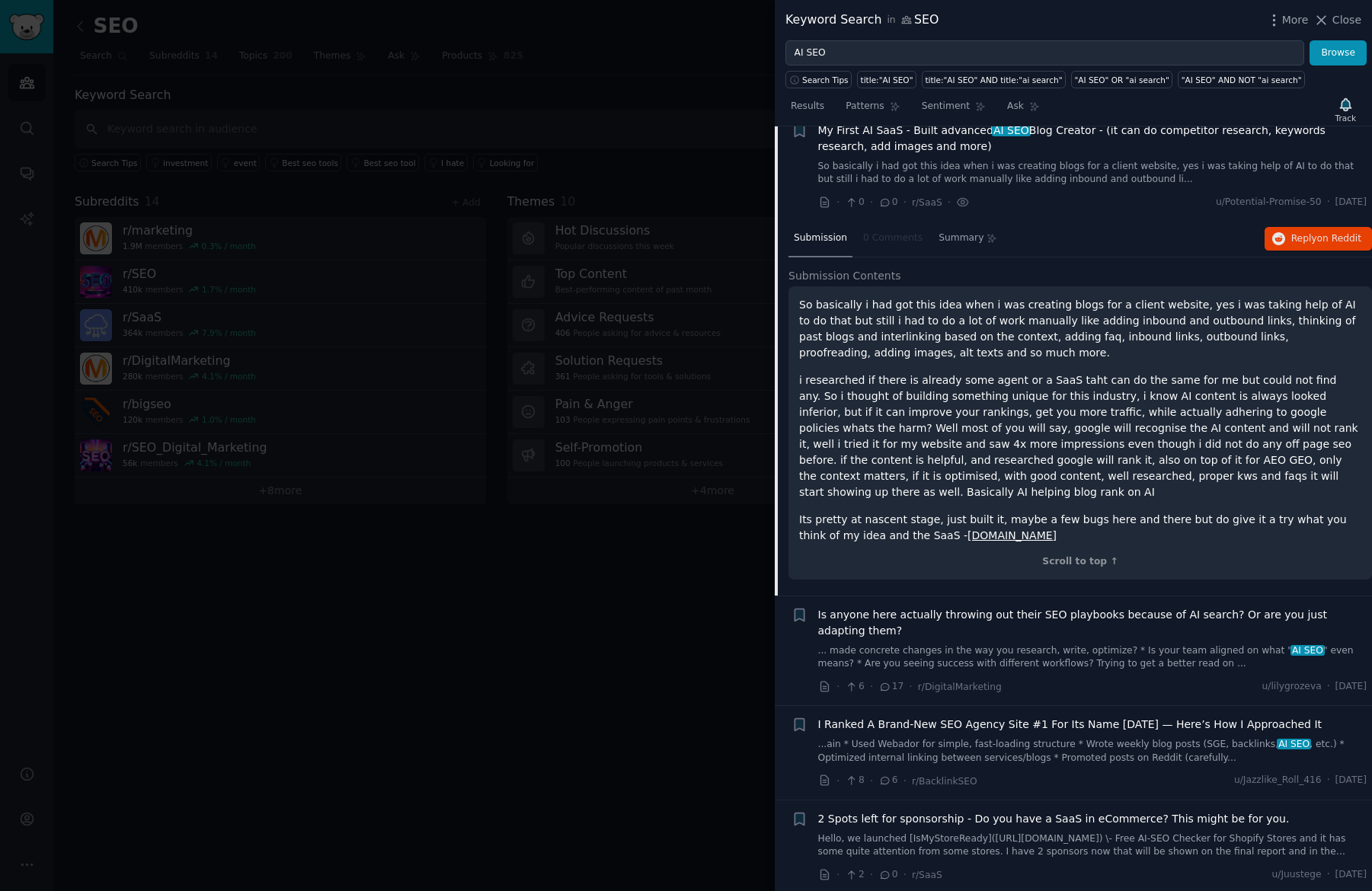
scroll to position [234, 0]
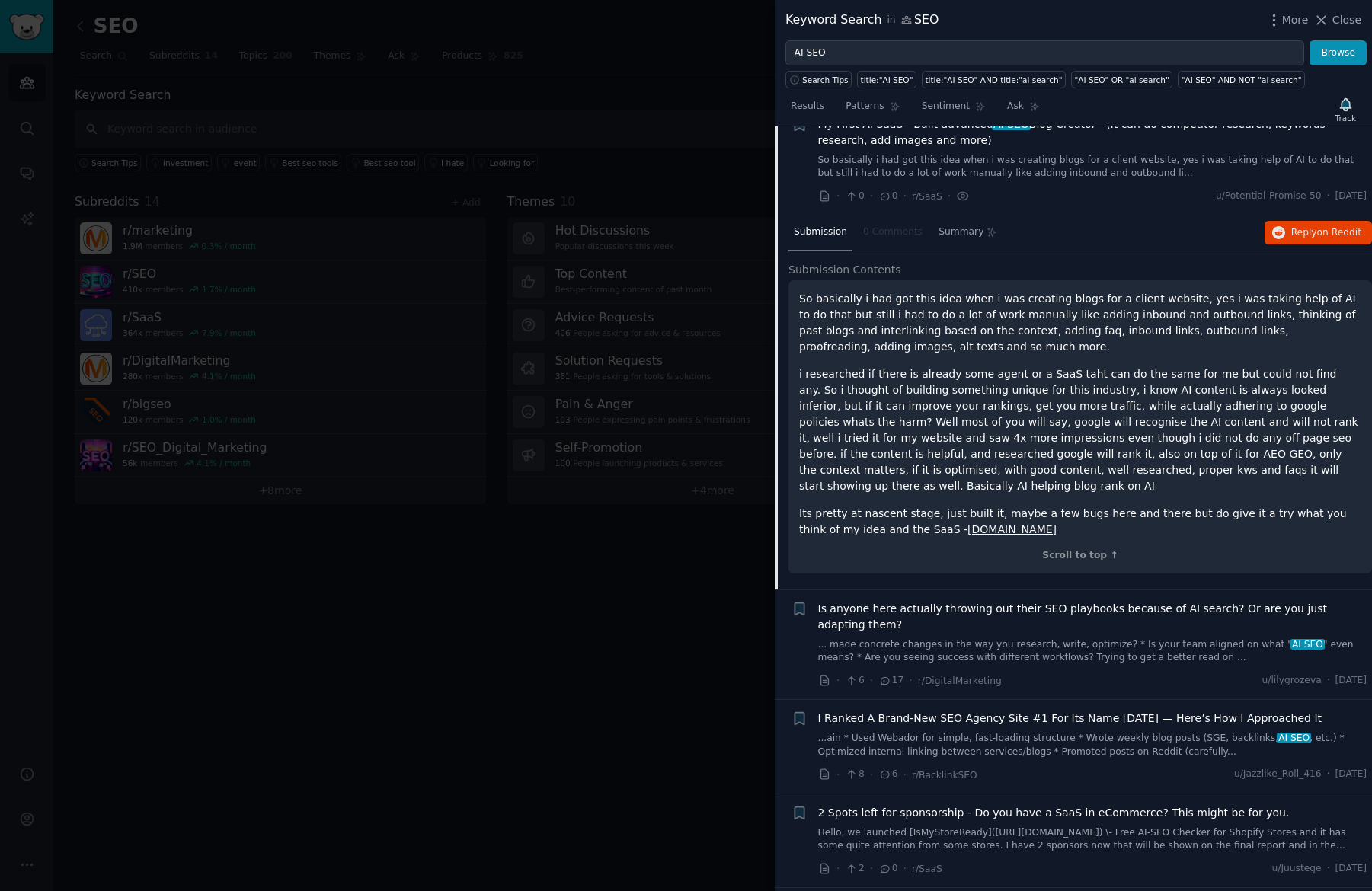
click at [968, 523] on link "[DOMAIN_NAME]" at bounding box center [1012, 530] width 89 height 12
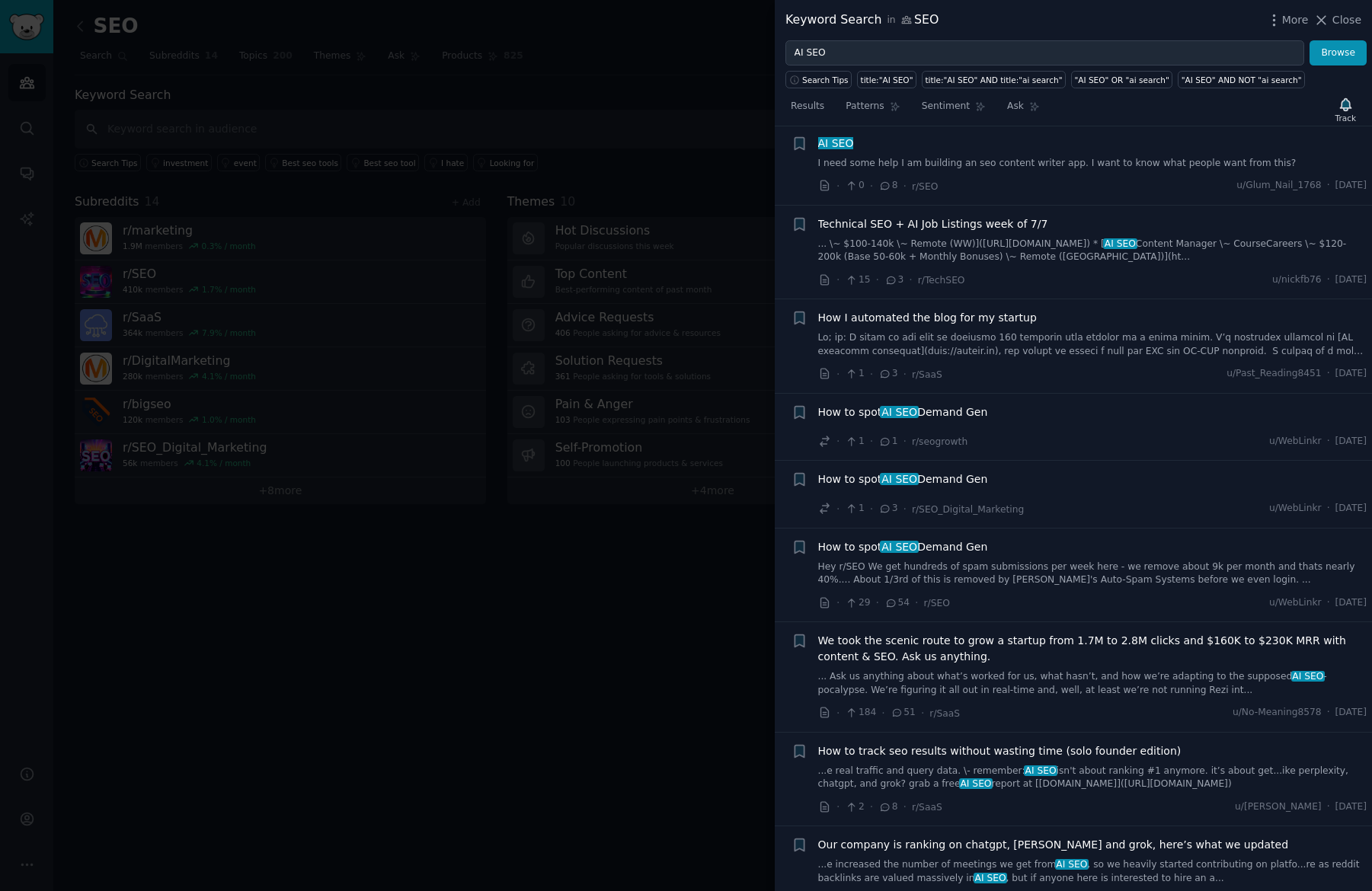
scroll to position [2239, 0]
click at [662, 439] on div at bounding box center [686, 445] width 1372 height 891
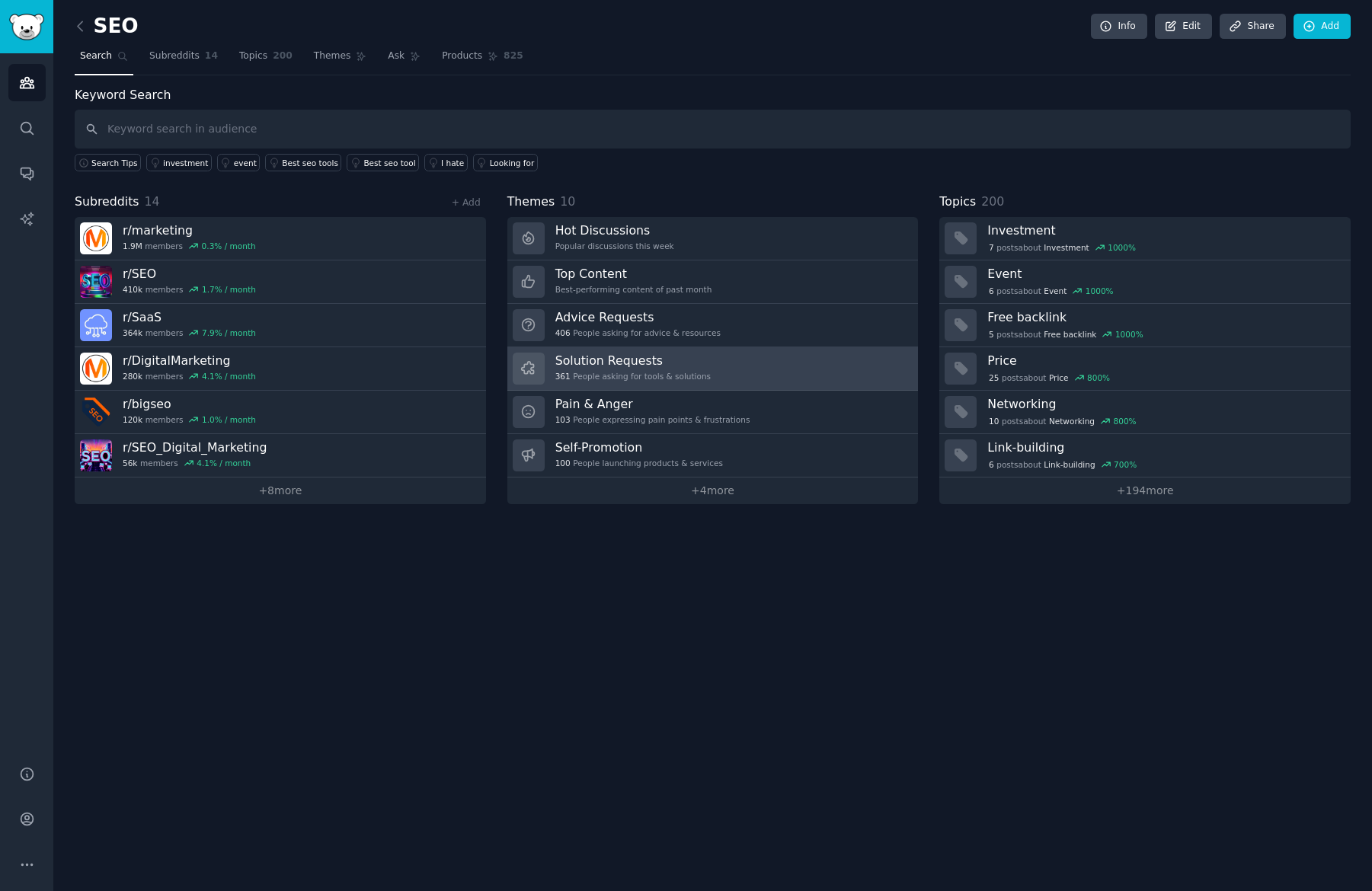
click at [727, 347] on link "Solution Requests 361 People asking for tools & solutions" at bounding box center [713, 368] width 412 height 43
